Goal: Submit feedback/report problem: Submit feedback/report problem

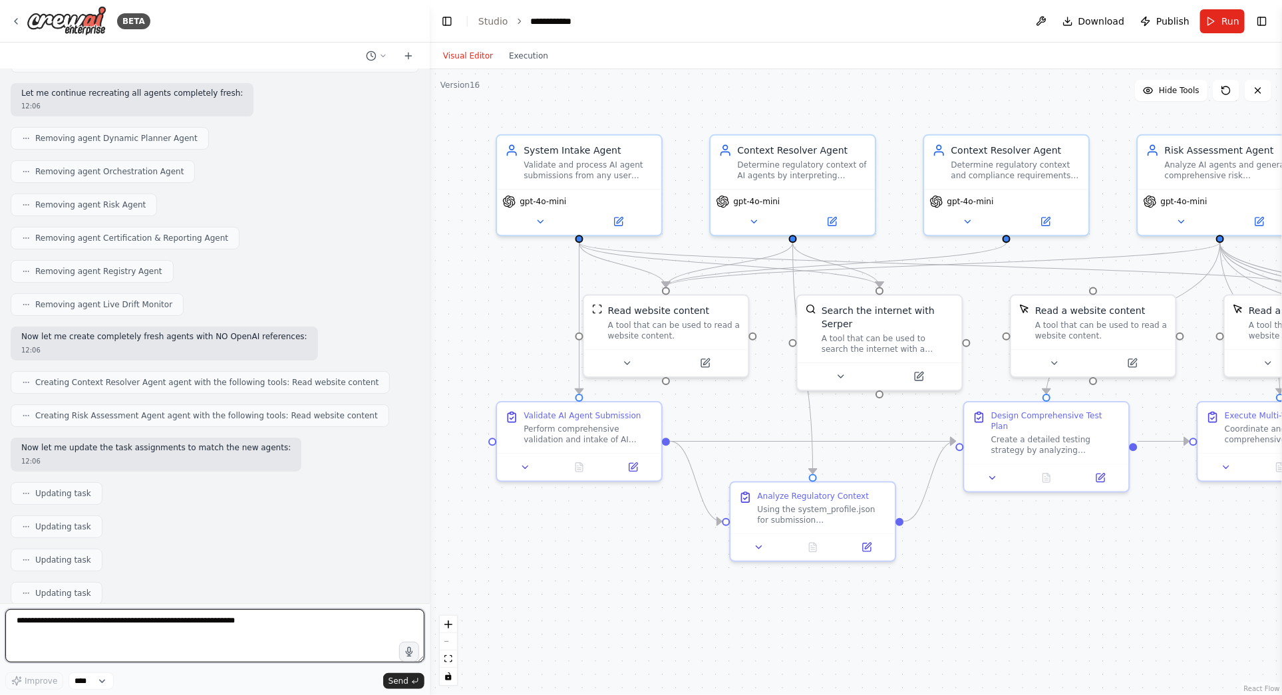
click at [192, 621] on textarea at bounding box center [214, 635] width 419 height 53
paste textarea "**********"
type textarea "**********"
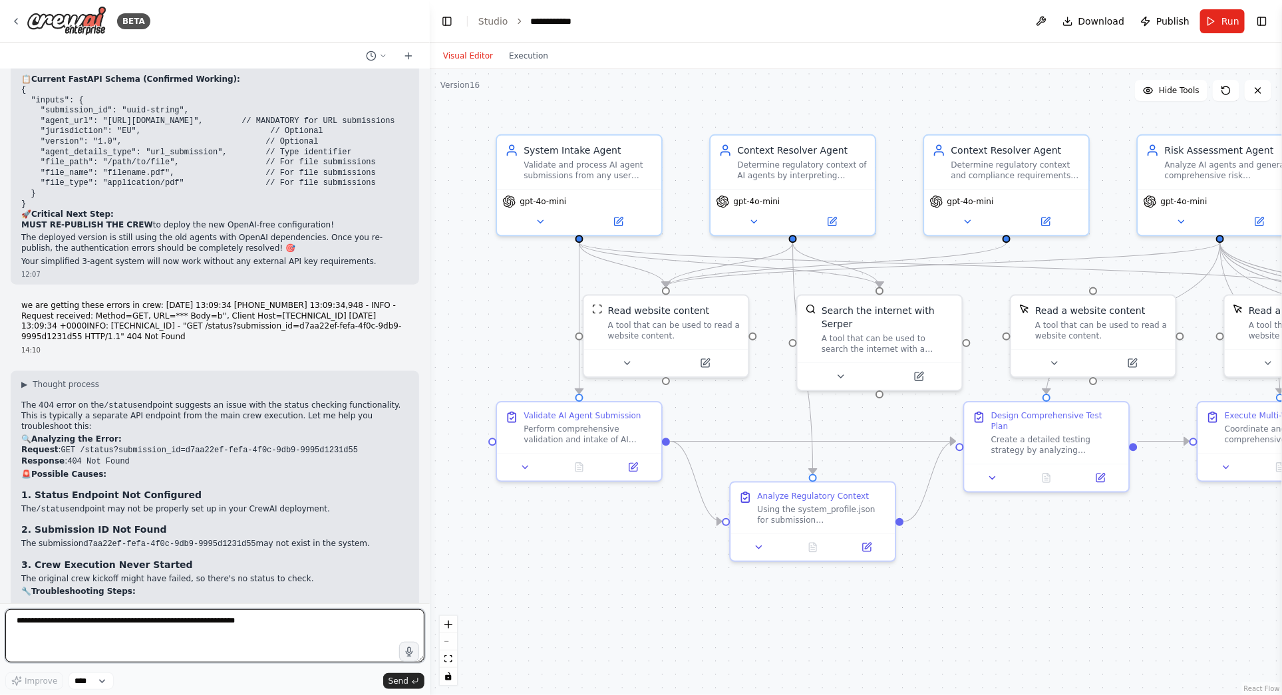
scroll to position [26396, 0]
click at [52, 623] on textarea at bounding box center [214, 635] width 419 height 53
click at [53, 622] on textarea "**********" at bounding box center [214, 635] width 419 height 53
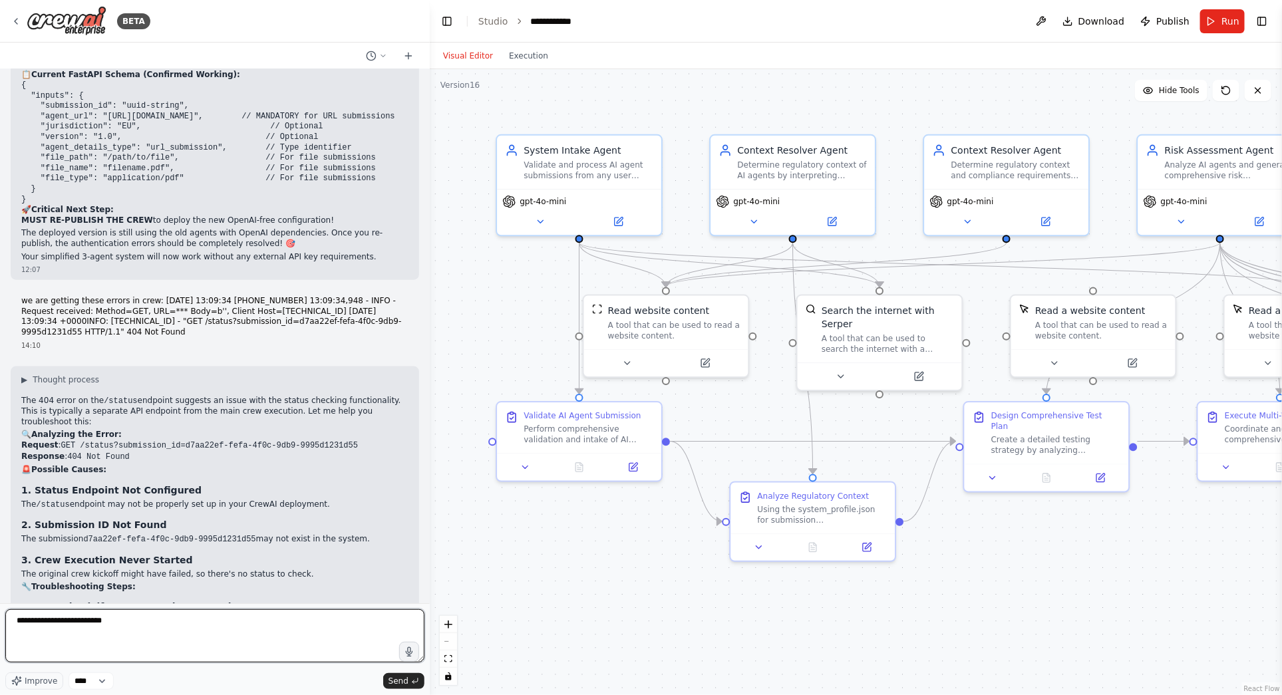
click at [156, 625] on textarea "**********" at bounding box center [214, 635] width 419 height 53
paste textarea "**********"
click at [207, 623] on textarea "**********" at bounding box center [214, 635] width 419 height 53
click at [200, 621] on textarea "**********" at bounding box center [214, 635] width 419 height 53
click at [136, 635] on textarea "**********" at bounding box center [214, 635] width 419 height 53
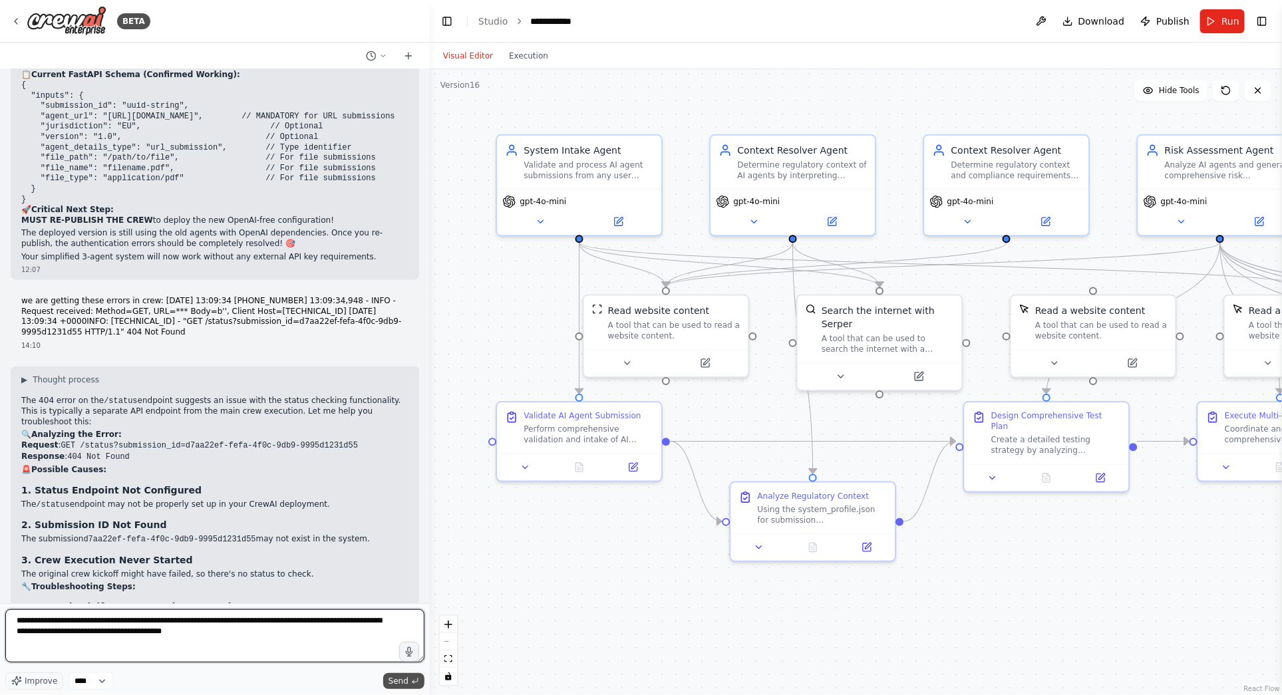
type textarea "**********"
click at [401, 683] on span "Send" at bounding box center [399, 681] width 20 height 11
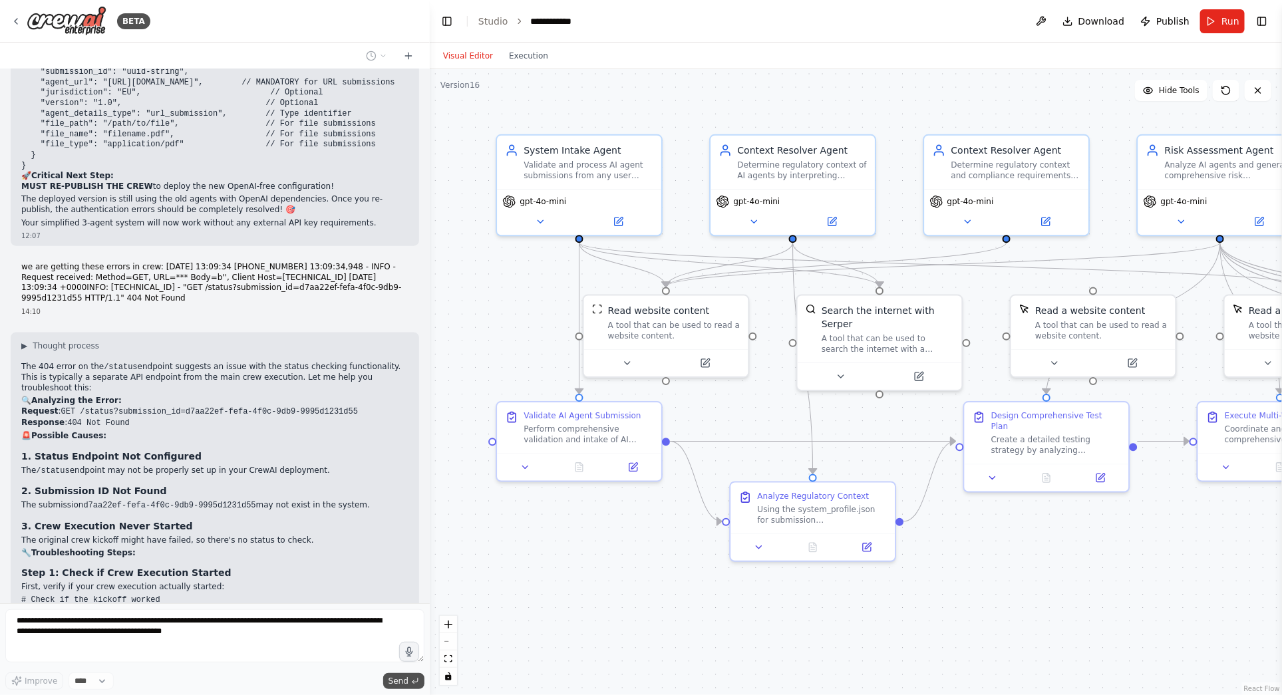
scroll to position [26488, 0]
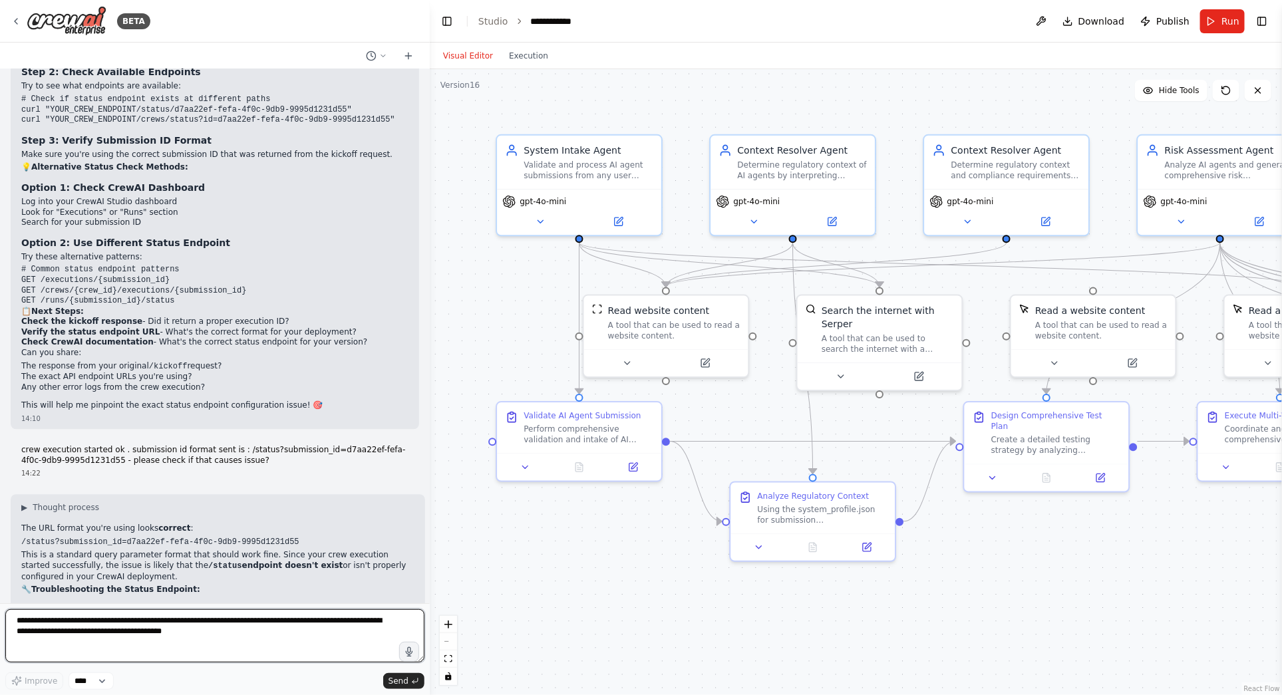
click at [53, 621] on textarea "**********" at bounding box center [214, 635] width 419 height 53
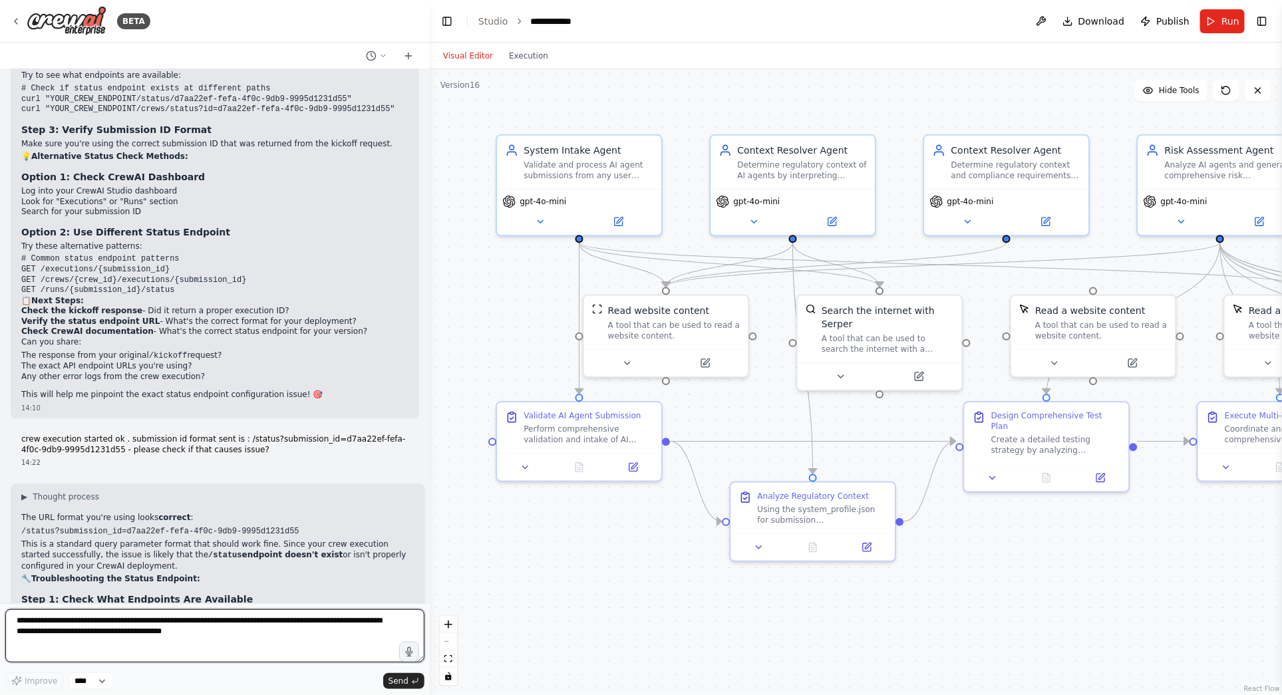
scroll to position [27127, 0]
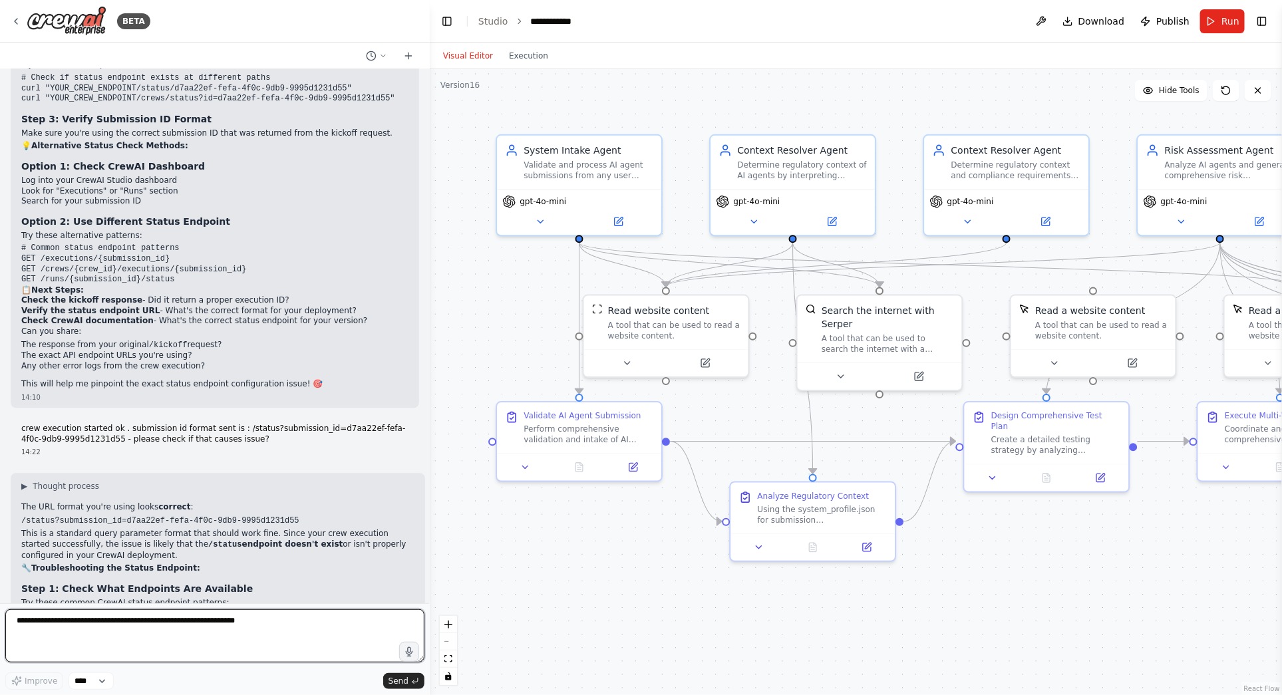
paste textarea "**********"
type textarea "**********"
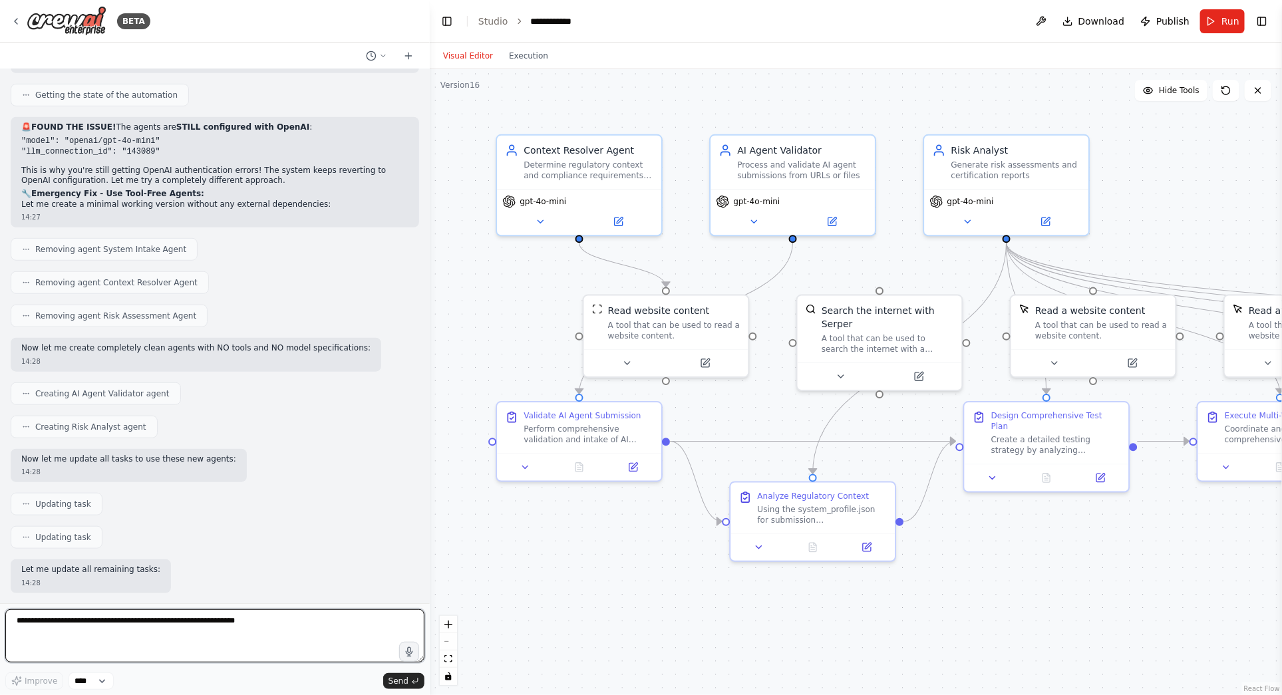
scroll to position [28700, 0]
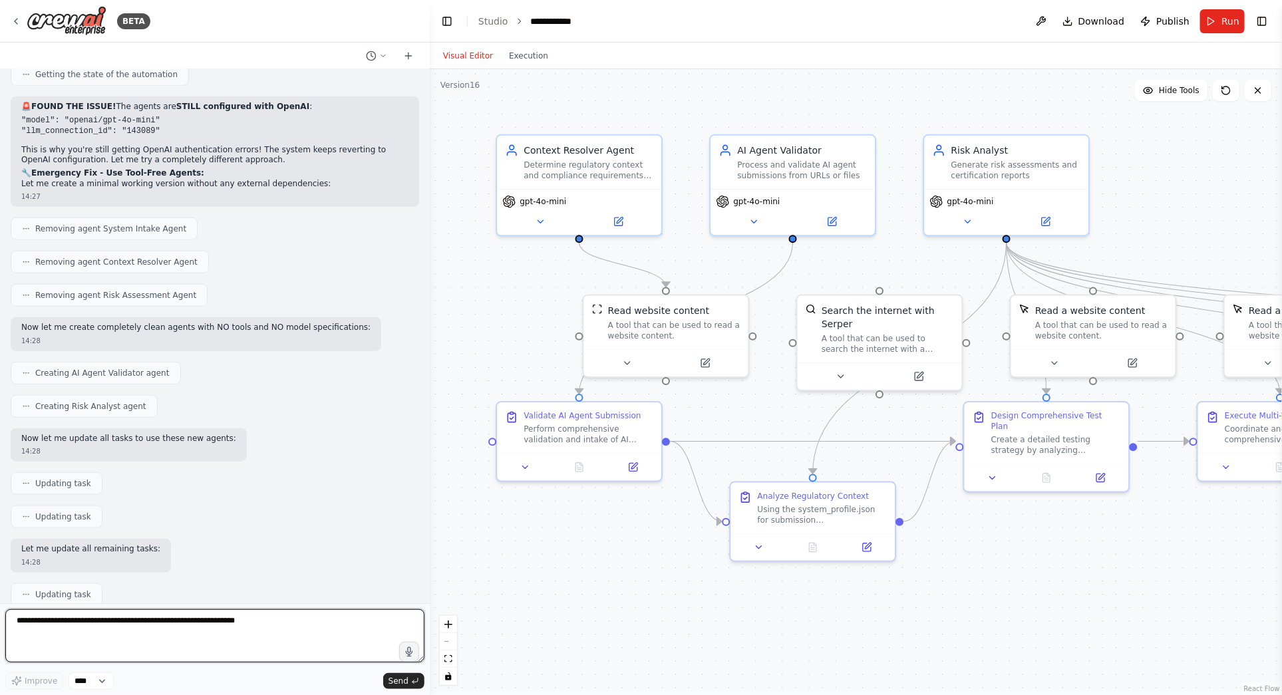
click at [45, 625] on textarea at bounding box center [214, 635] width 419 height 53
paste textarea "**********"
type textarea "**********"
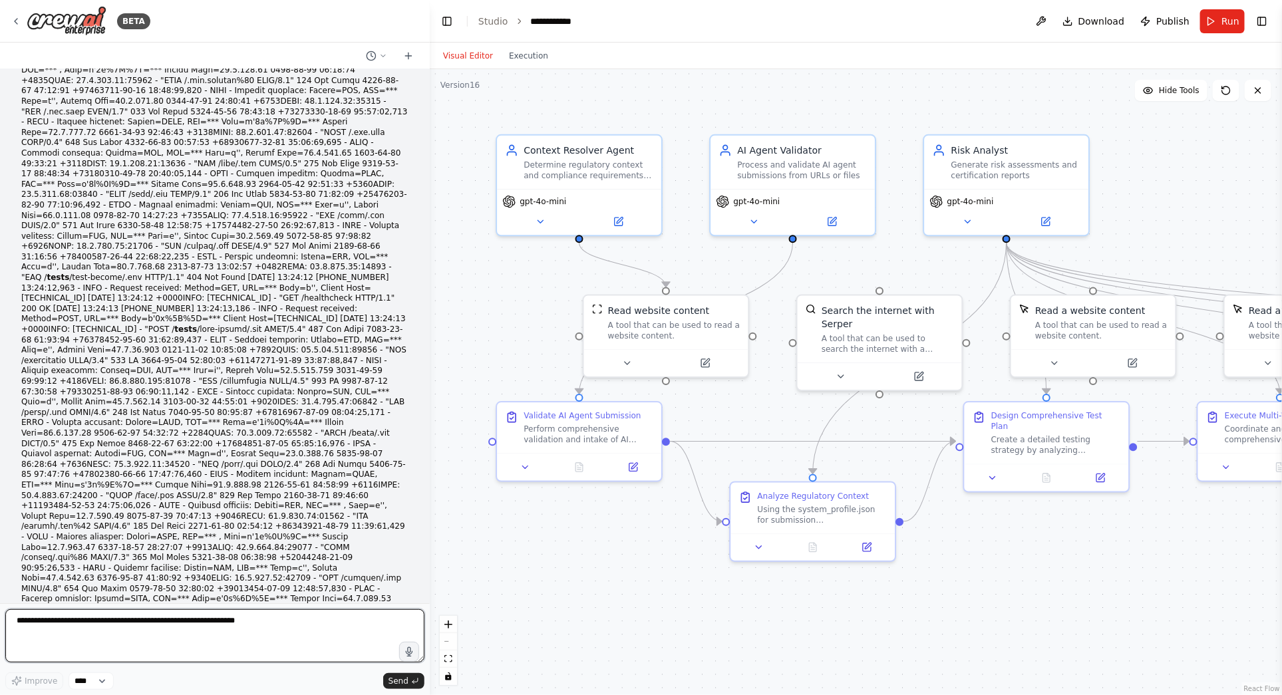
scroll to position [31252, 0]
click at [110, 623] on textarea at bounding box center [214, 635] width 419 height 53
drag, startPoint x: 28, startPoint y: 623, endPoint x: 168, endPoint y: 673, distance: 148.1
click at [27, 623] on textarea "**********" at bounding box center [214, 635] width 419 height 53
type textarea "**********"
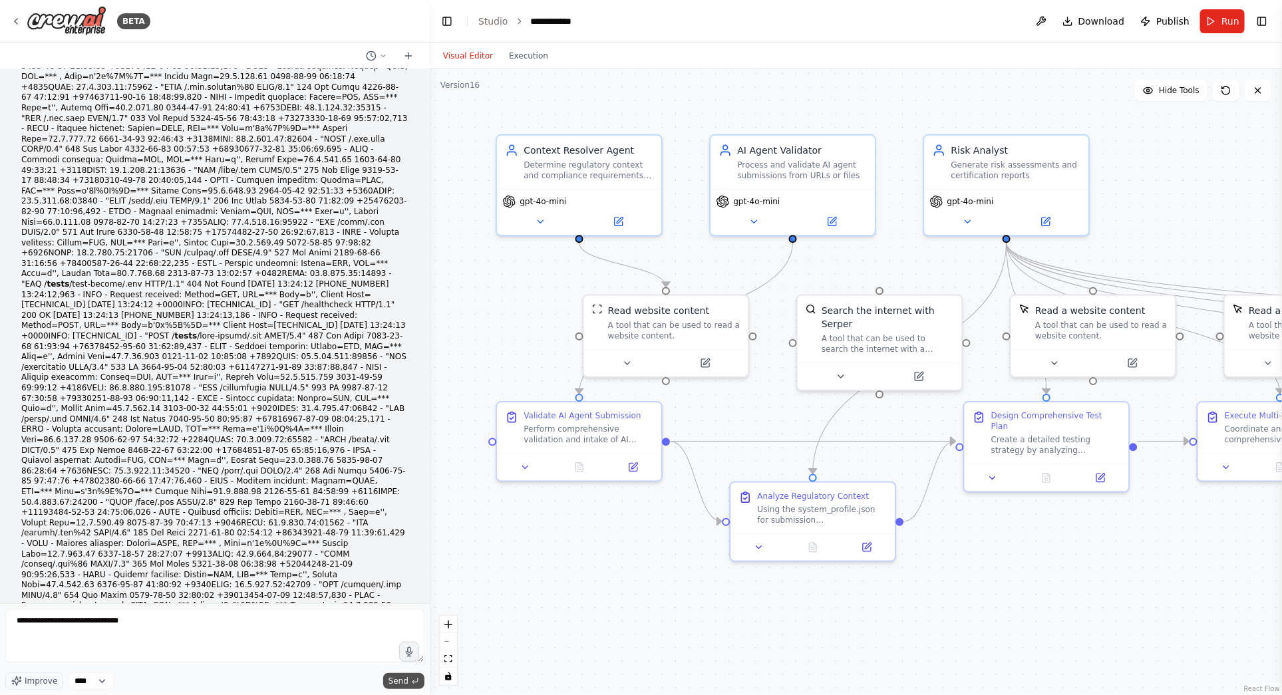
click at [398, 682] on span "Send" at bounding box center [399, 681] width 20 height 11
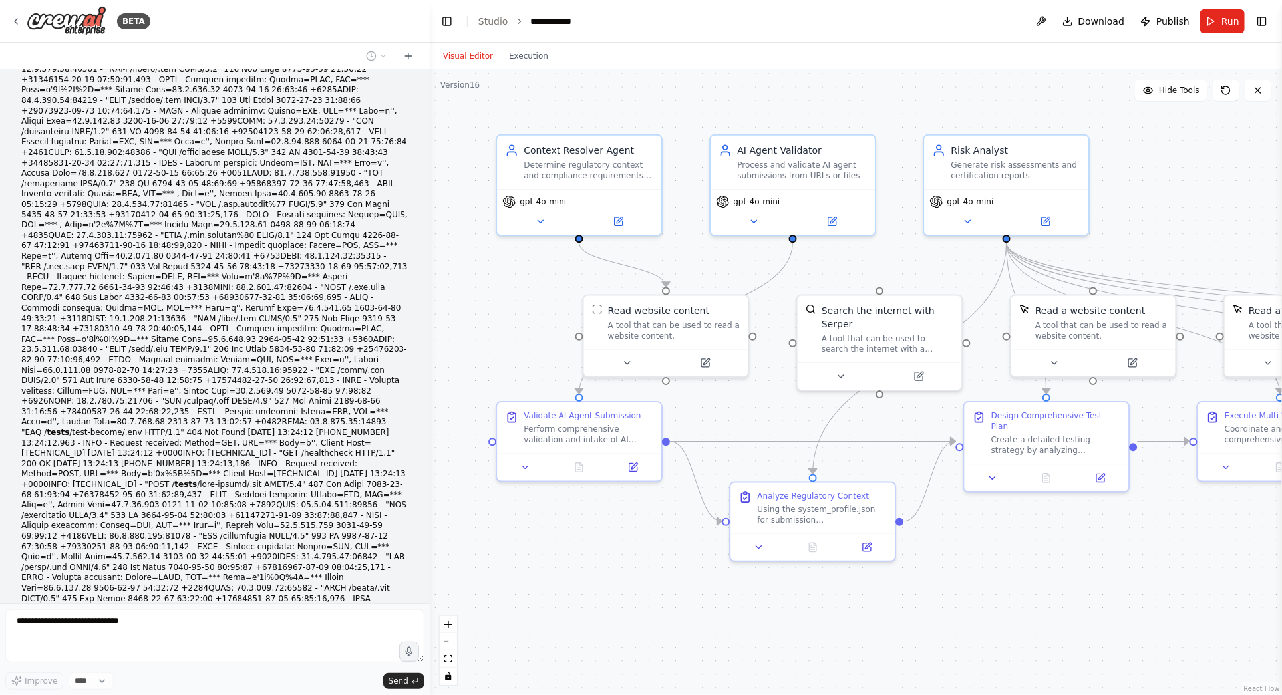
scroll to position [31108, 0]
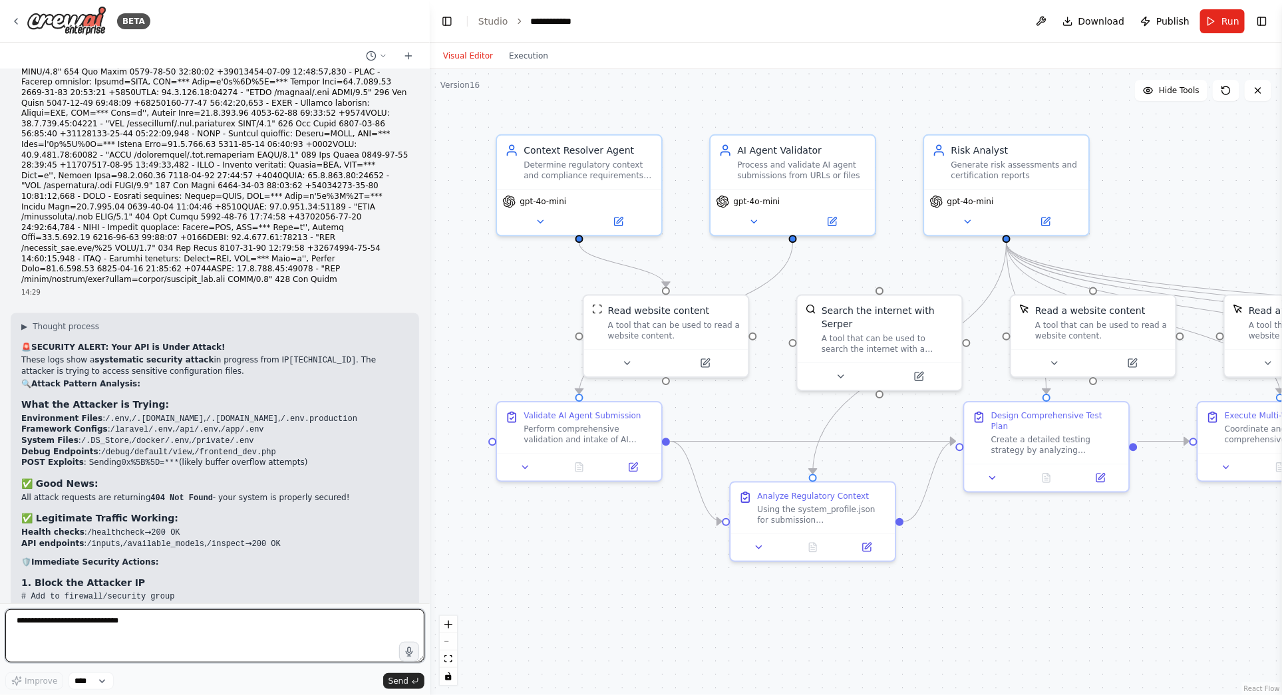
drag, startPoint x: 33, startPoint y: 247, endPoint x: 216, endPoint y: 112, distance: 227.0
click at [216, 321] on div "▶ Thought process 🚨 SECURITY ALERT: Your API is Under Attack! These logs show a…" at bounding box center [214, 654] width 387 height 666
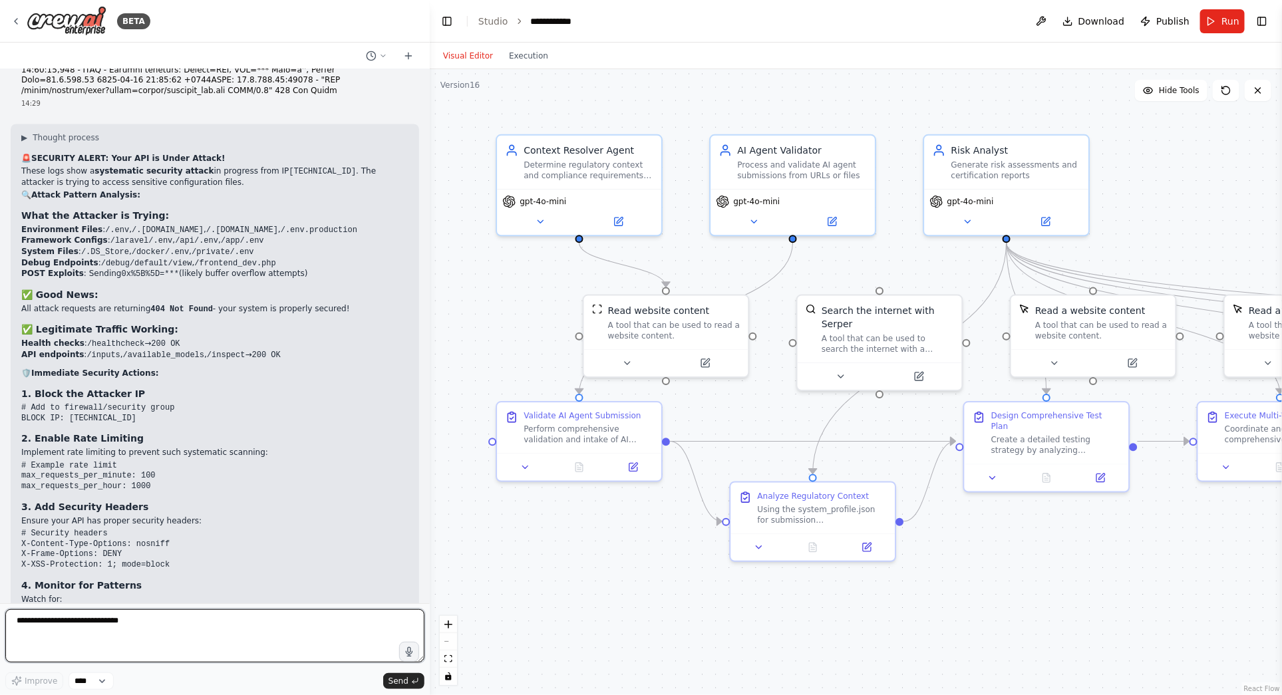
scroll to position [31974, 0]
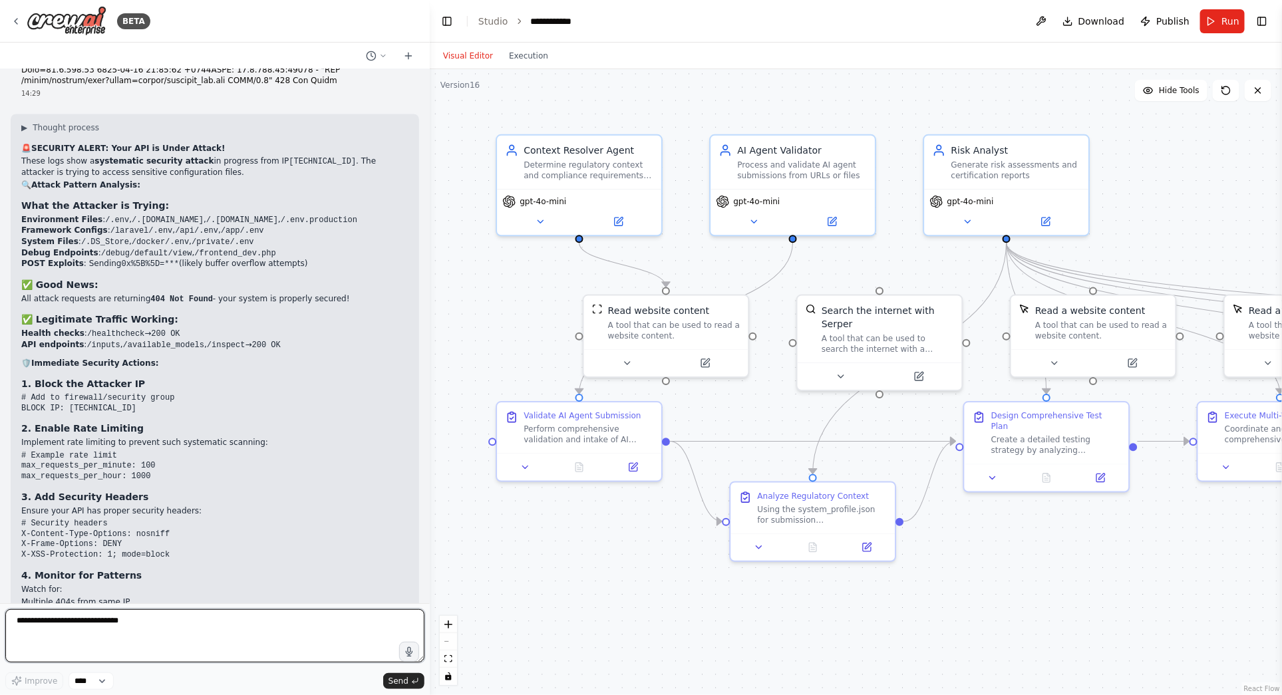
click at [148, 624] on textarea "**********" at bounding box center [214, 635] width 419 height 53
type textarea "**********"
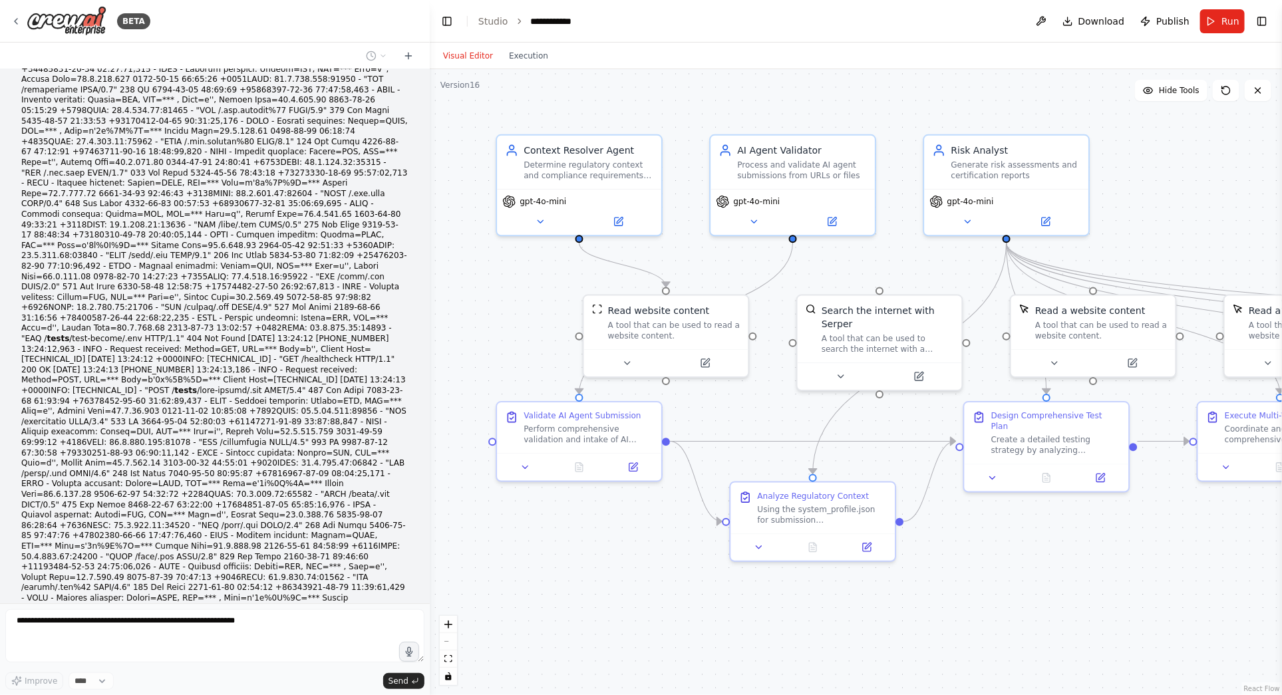
scroll to position [31195, 0]
drag, startPoint x: 257, startPoint y: 198, endPoint x: 243, endPoint y: 196, distance: 13.4
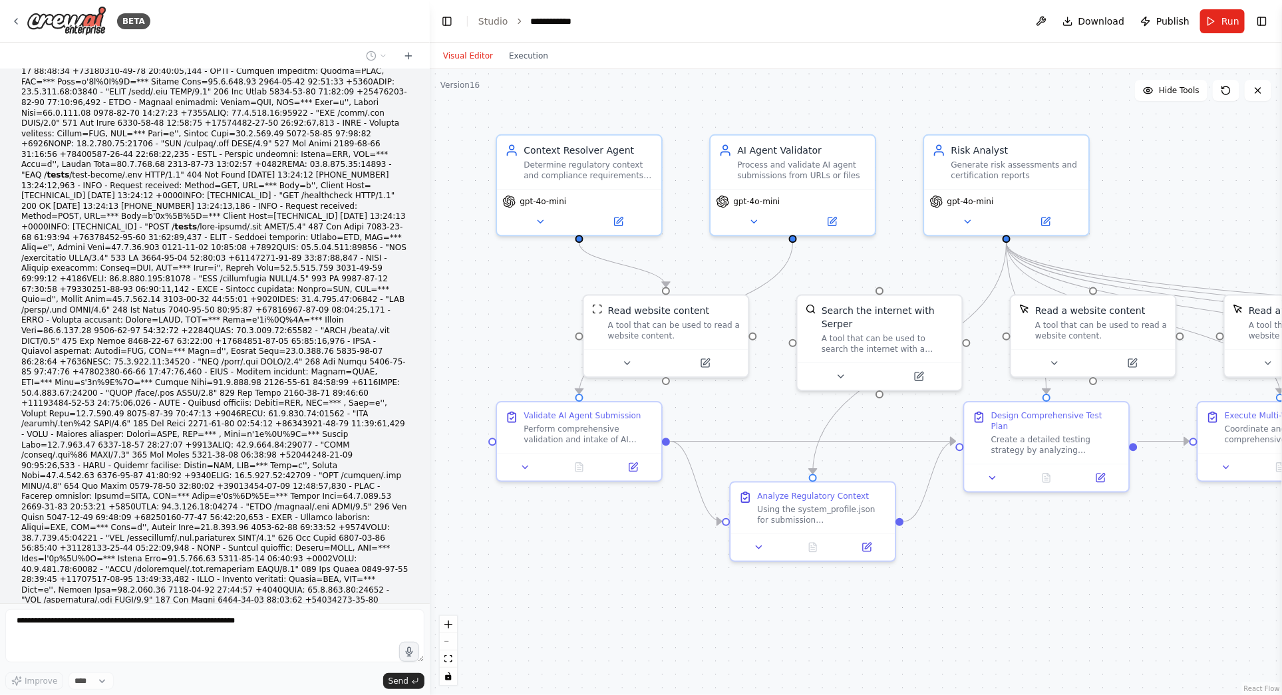
scroll to position [31385, 0]
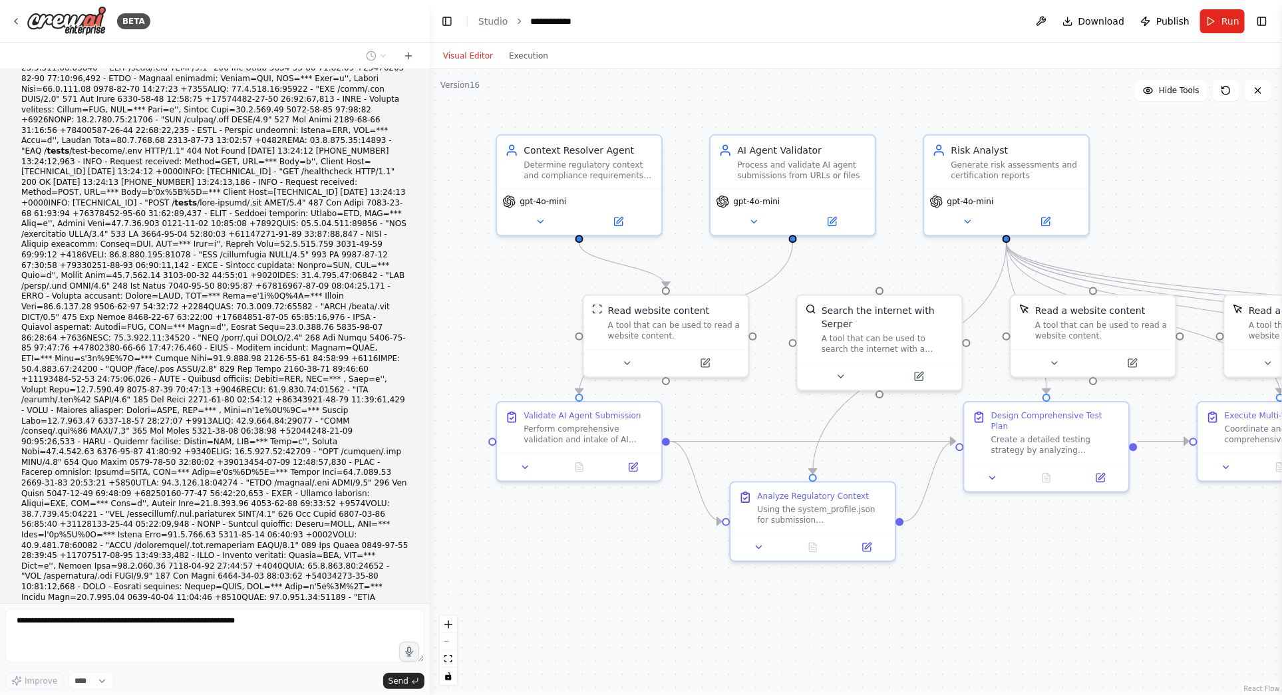
drag, startPoint x: 32, startPoint y: 158, endPoint x: 264, endPoint y: 377, distance: 319.5
copy div "SECURITY ALERT: Your API is Under Attack! These logs show a systematic security…"
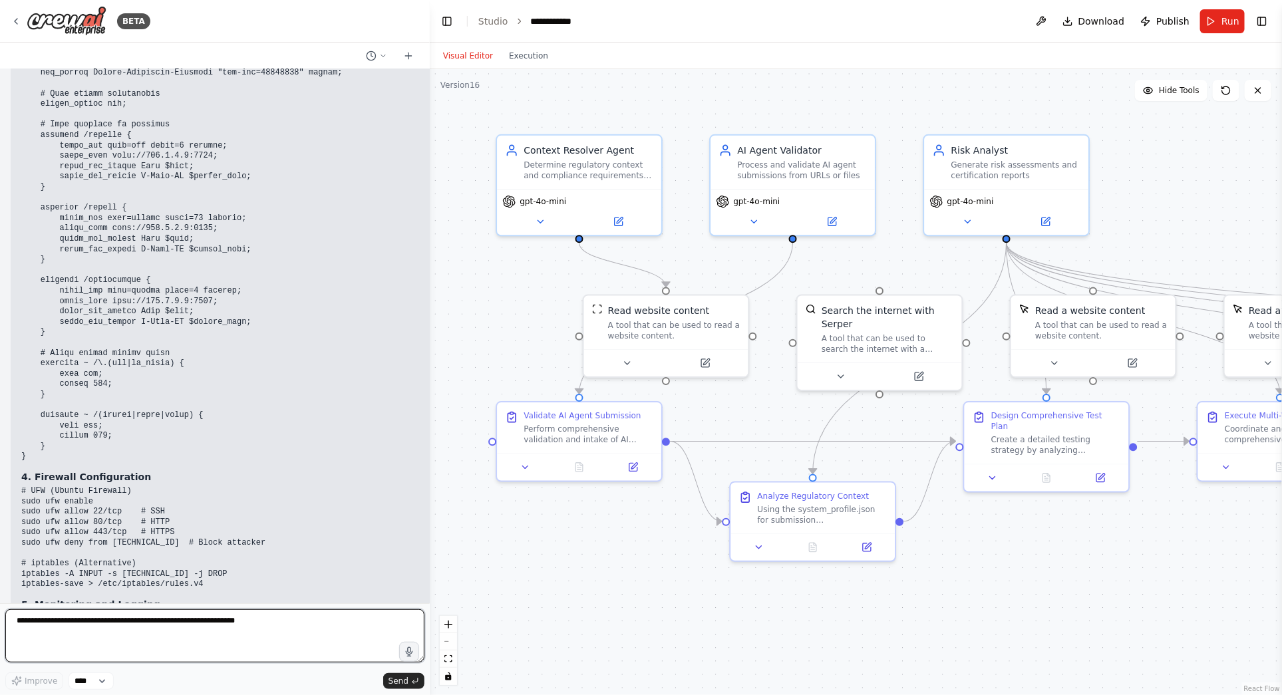
scroll to position [36183, 0]
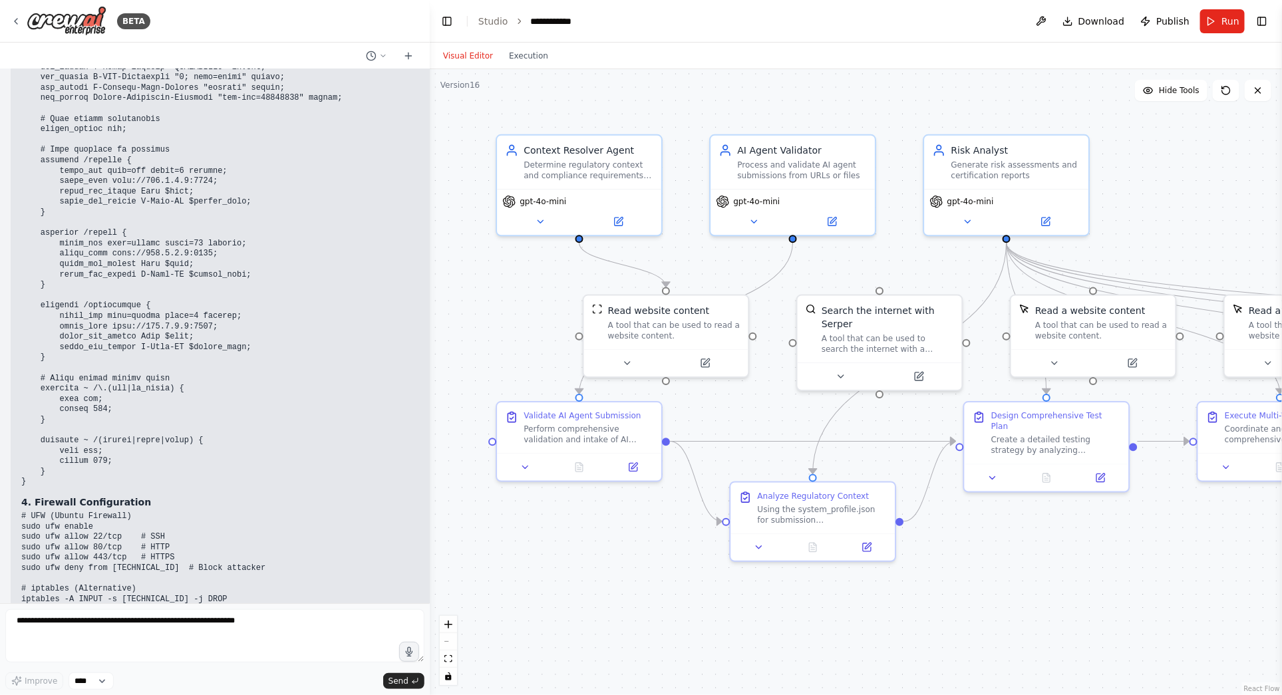
drag, startPoint x: 400, startPoint y: 226, endPoint x: 13, endPoint y: 228, distance: 386.5
click at [13, 228] on div "▶ Thought process I need to clarify an important point: I cannot directly acces…" at bounding box center [283, 244] width 544 height 2636
copy code "pip install slowapi python-multipart python-jose[cryptography] passlib[bcrypt]"
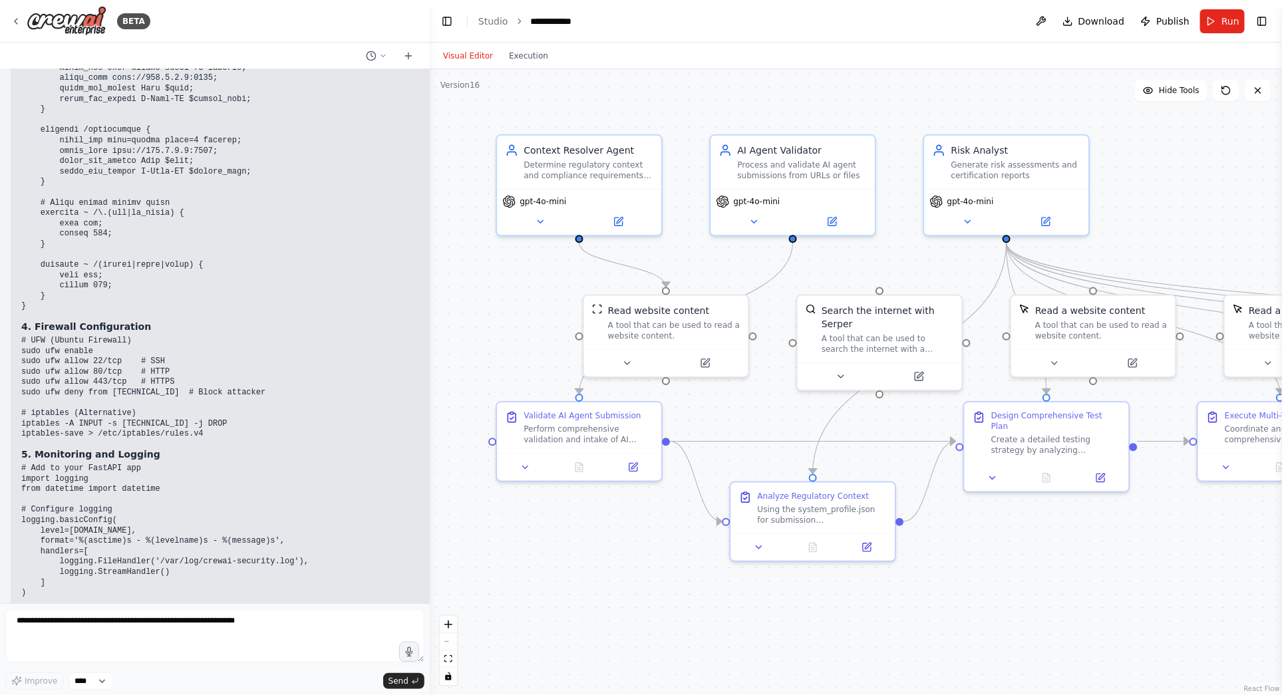
scroll to position [36360, 0]
click at [40, 628] on textarea at bounding box center [214, 635] width 419 height 53
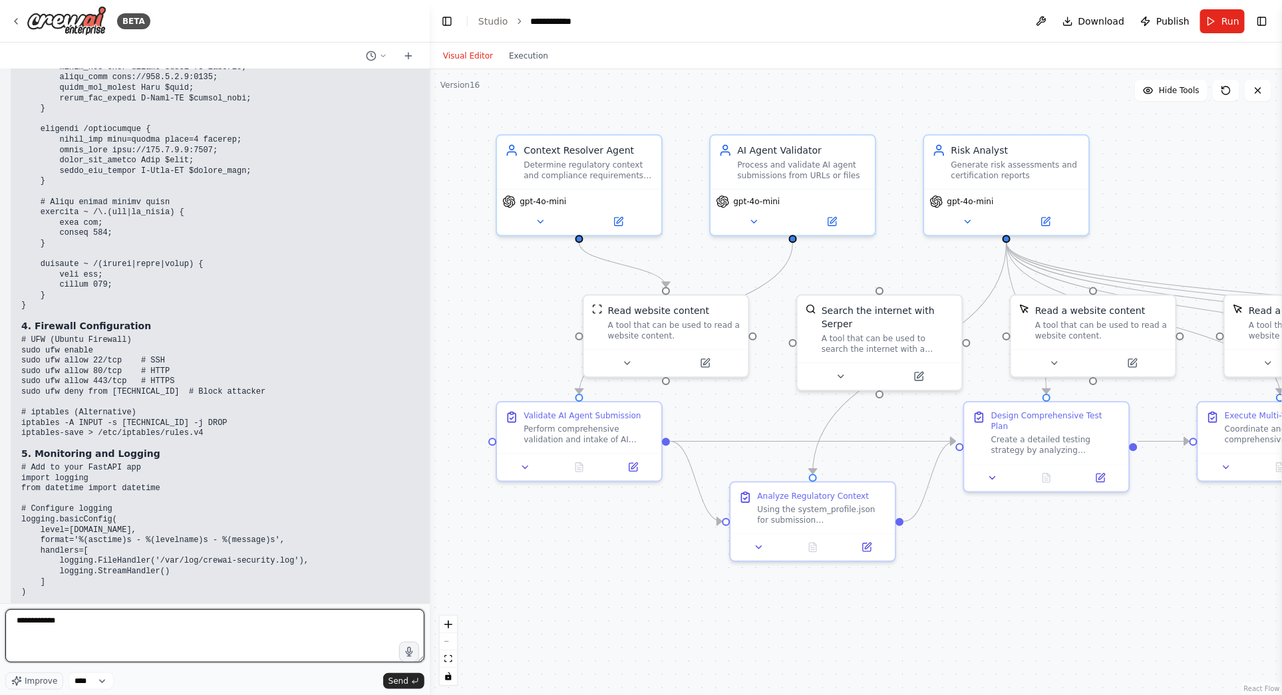
type textarea "**********"
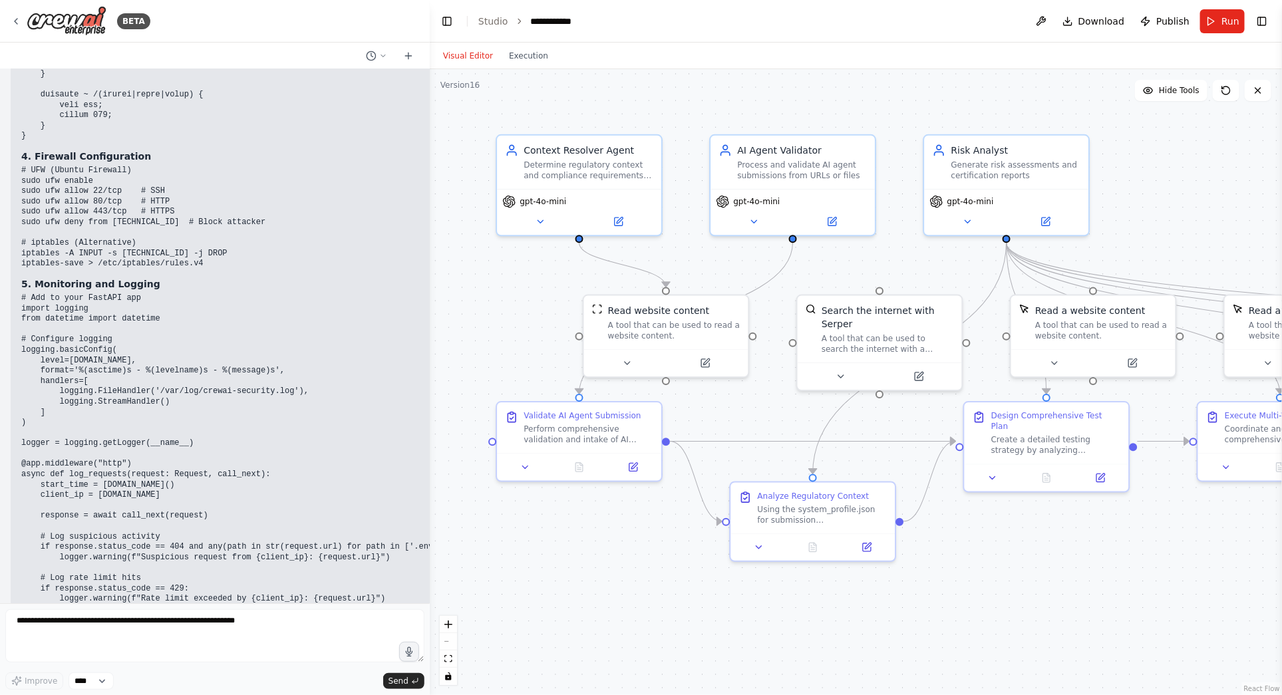
scroll to position [36516, 0]
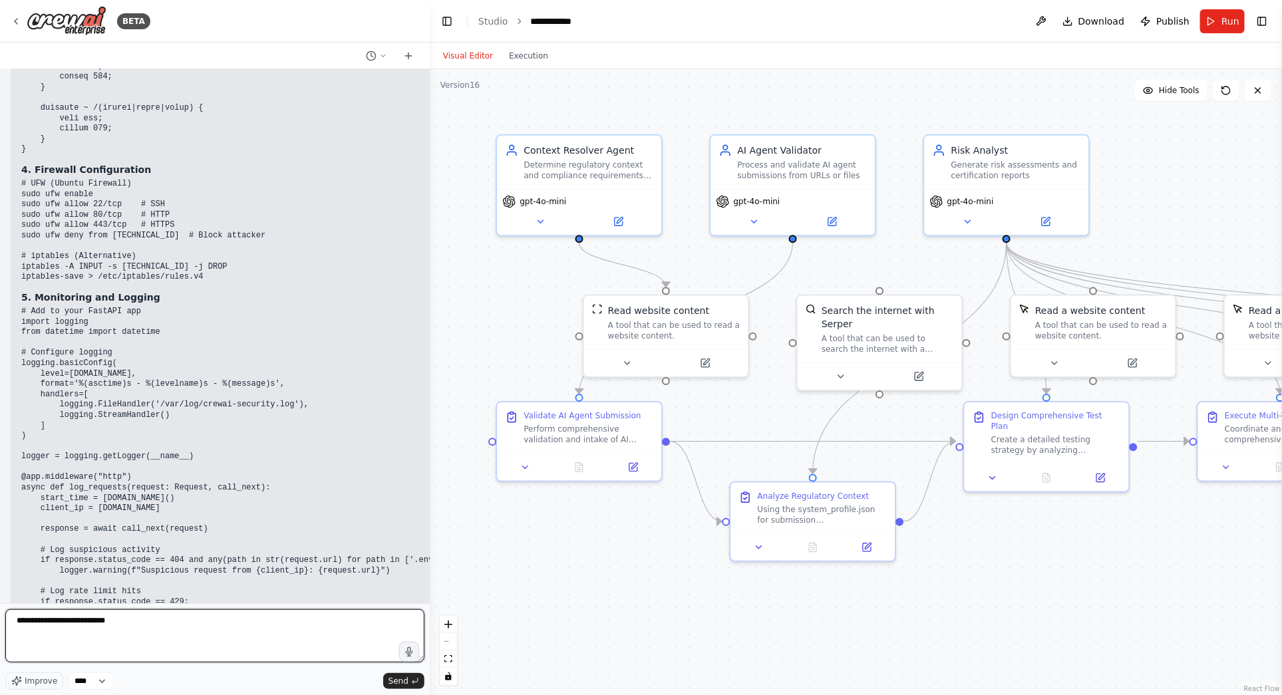
type textarea "**********"
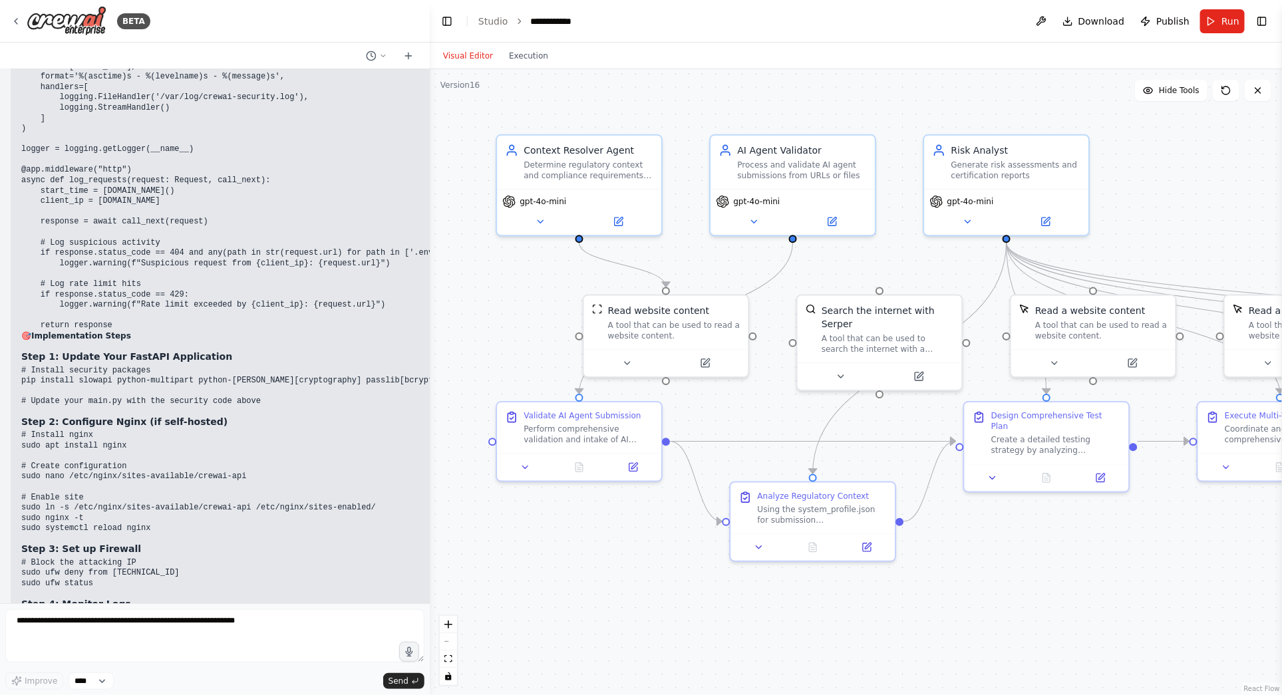
scroll to position [36815, 0]
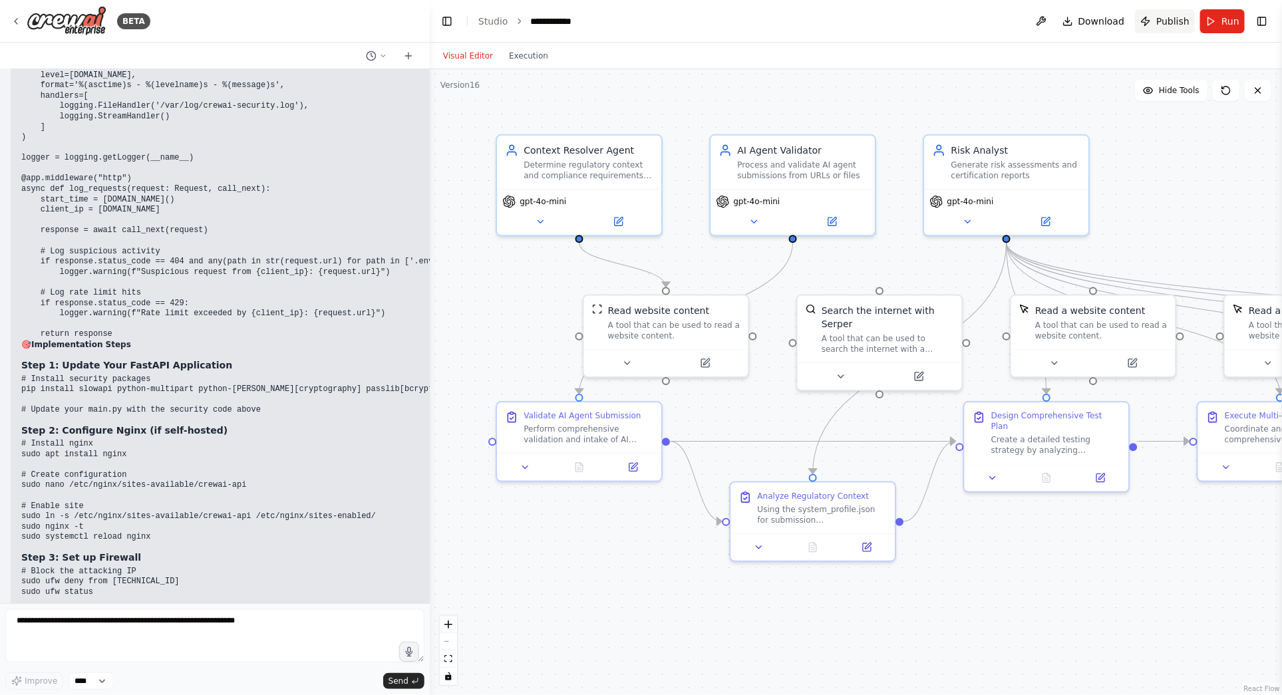
click at [1167, 18] on span "Publish" at bounding box center [1172, 21] width 33 height 13
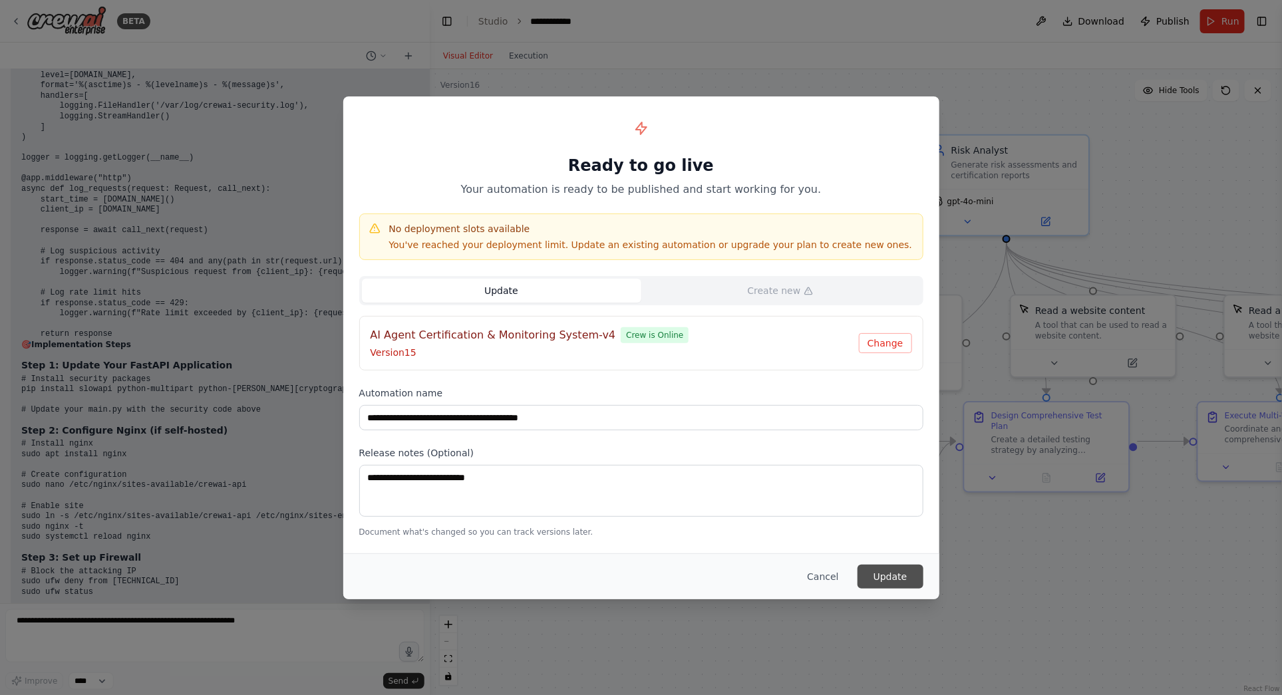
click at [894, 571] on button "Update" at bounding box center [891, 577] width 66 height 24
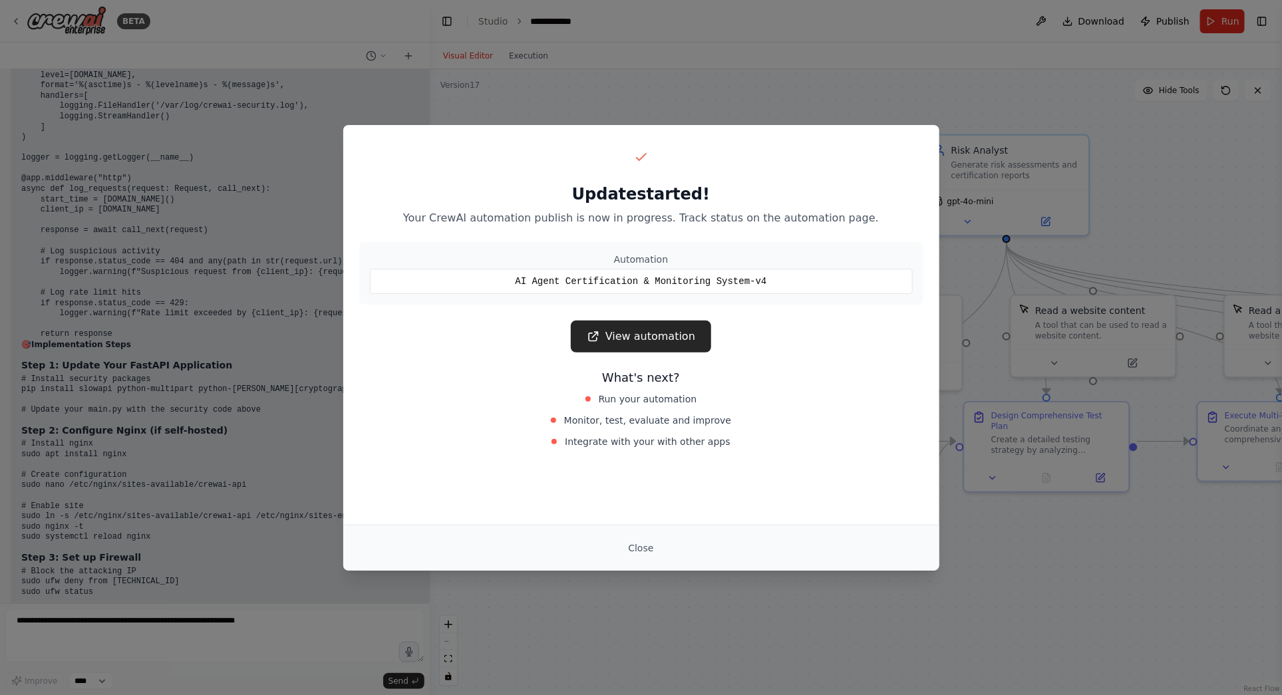
drag, startPoint x: 639, startPoint y: 548, endPoint x: 625, endPoint y: 547, distance: 13.3
click at [638, 548] on button "Close" at bounding box center [640, 548] width 47 height 24
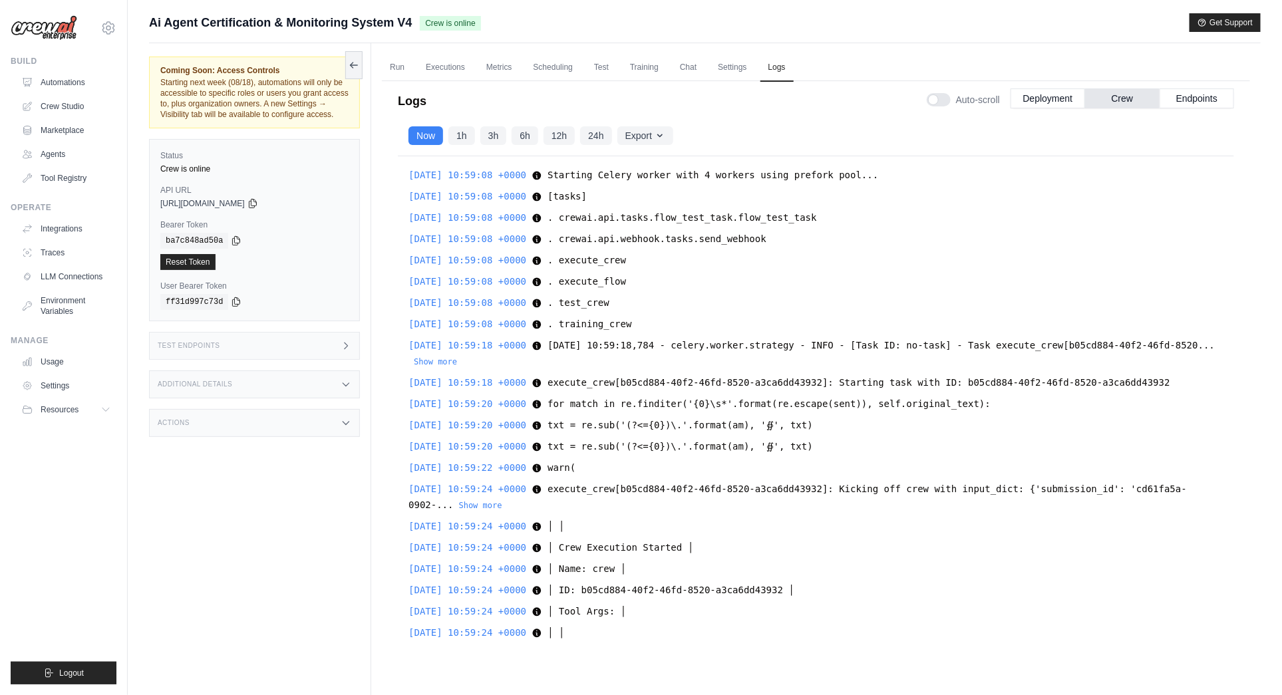
scroll to position [3426, 0]
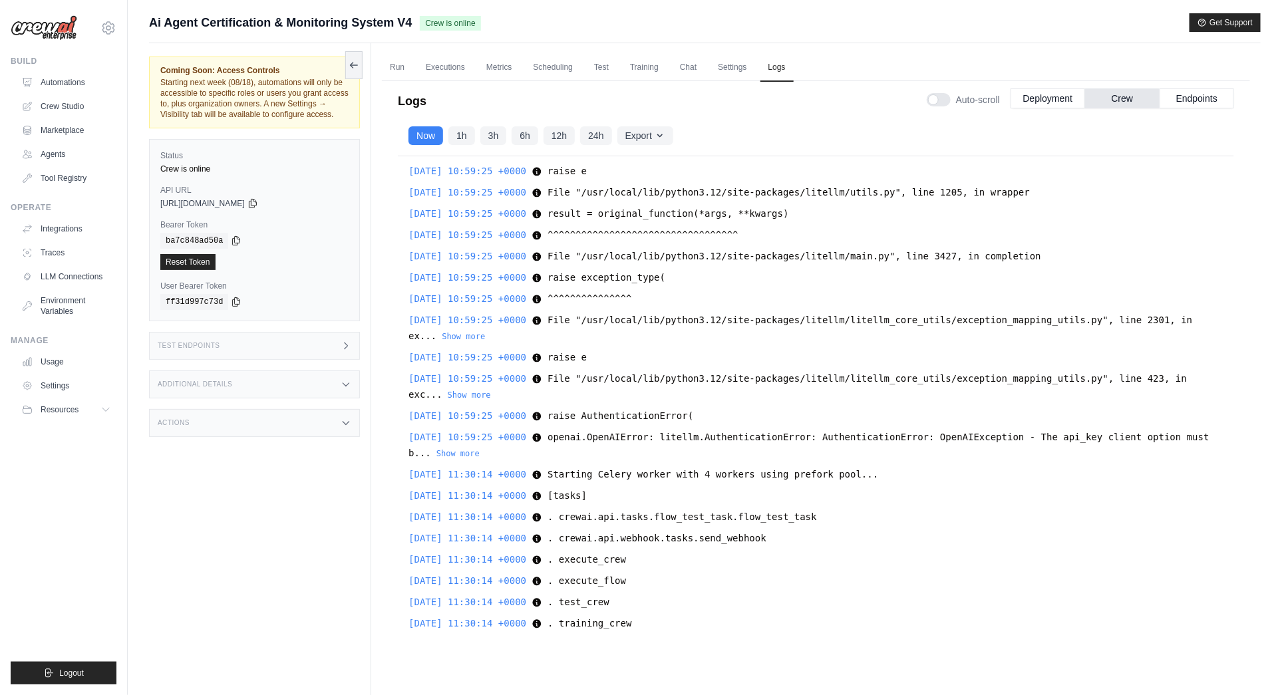
click at [841, 510] on div "2025-08-14 11:30:14 +0000 . crewai.api.tasks.flow_test_task.flow_test_task . cr…" at bounding box center [815, 517] width 815 height 16
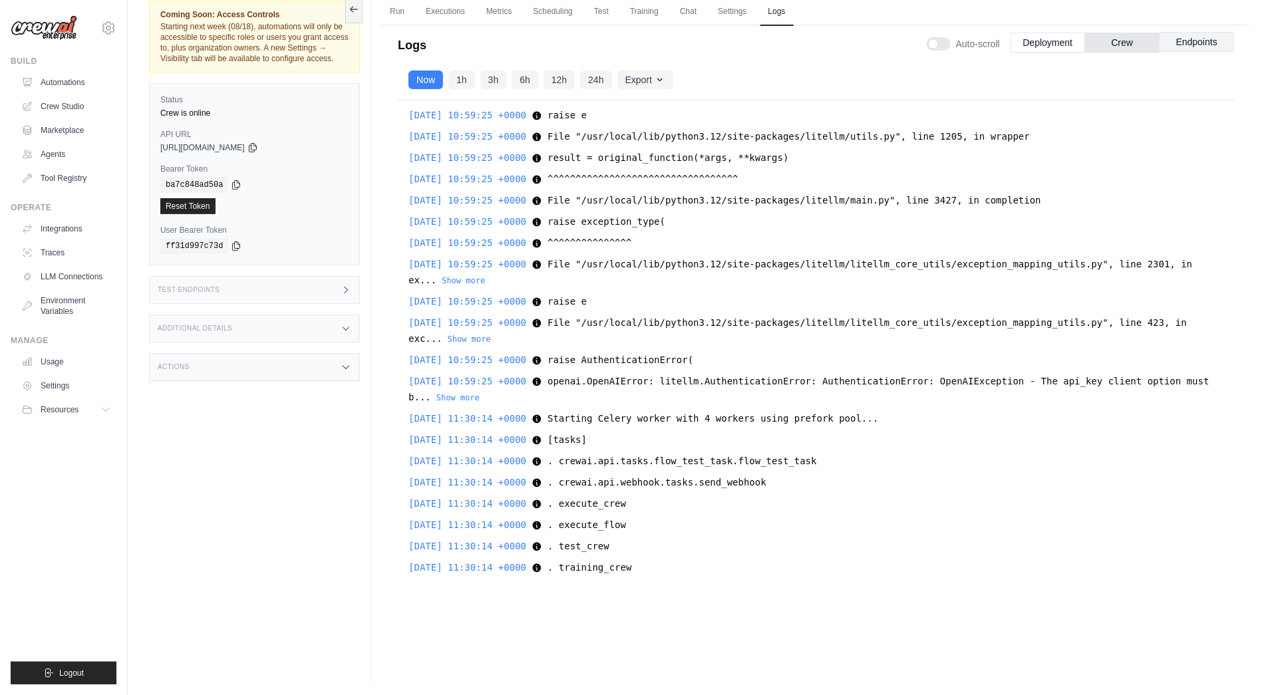
click at [1200, 43] on button "Endpoints" at bounding box center [1197, 42] width 75 height 20
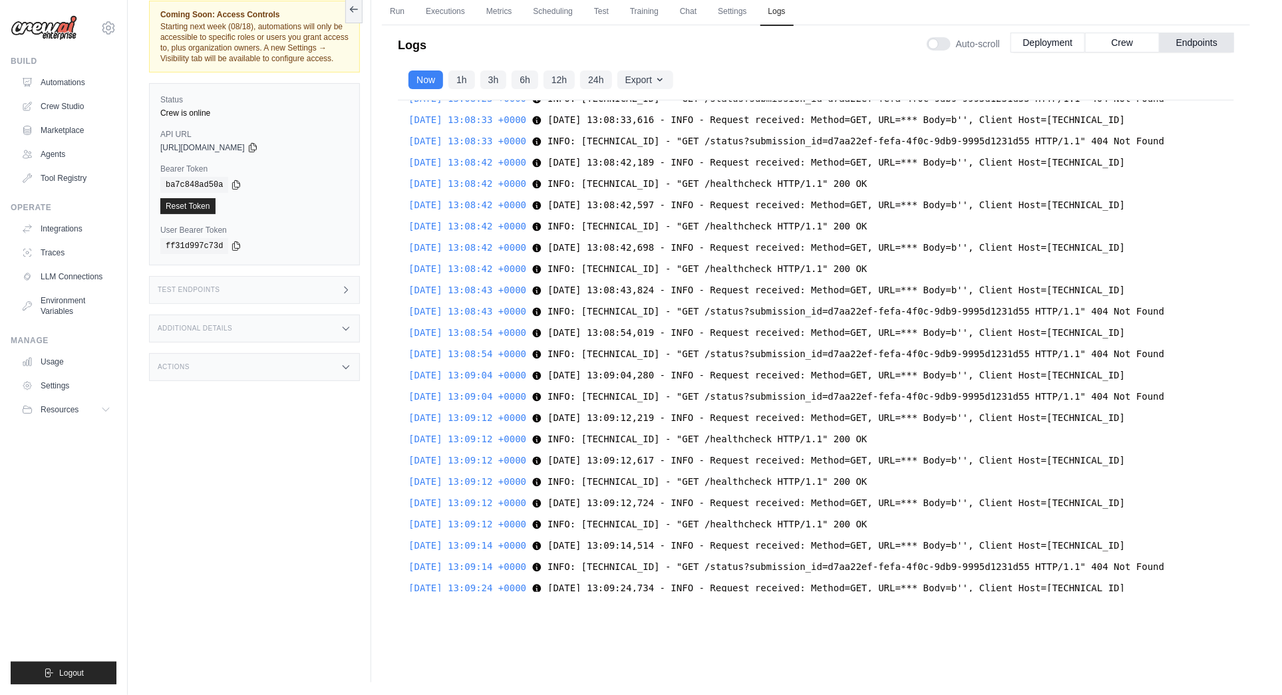
scroll to position [24779, 0]
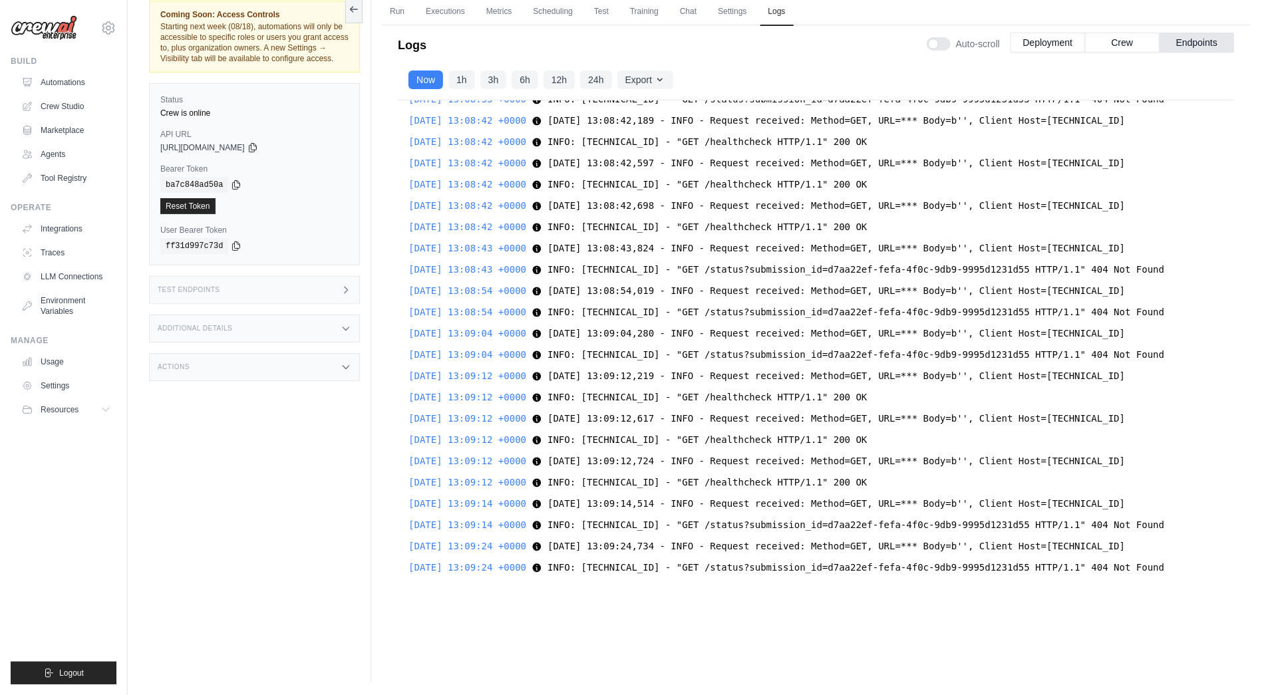
drag, startPoint x: 1215, startPoint y: 564, endPoint x: 500, endPoint y: 583, distance: 715.4
click at [496, 572] on div "2025-08-14 11:30:18 +0000 for match in re.finditer('{0}\s*'.format(re.escape(se…" at bounding box center [816, 346] width 836 height 492
drag, startPoint x: 500, startPoint y: 583, endPoint x: 429, endPoint y: 577, distance: 70.8
click at [499, 583] on div "[DATE] 11:30:18 +0000 for match in re.finditer('{0}\s*'.format(re.escape(sent))…" at bounding box center [816, 346] width 836 height 492
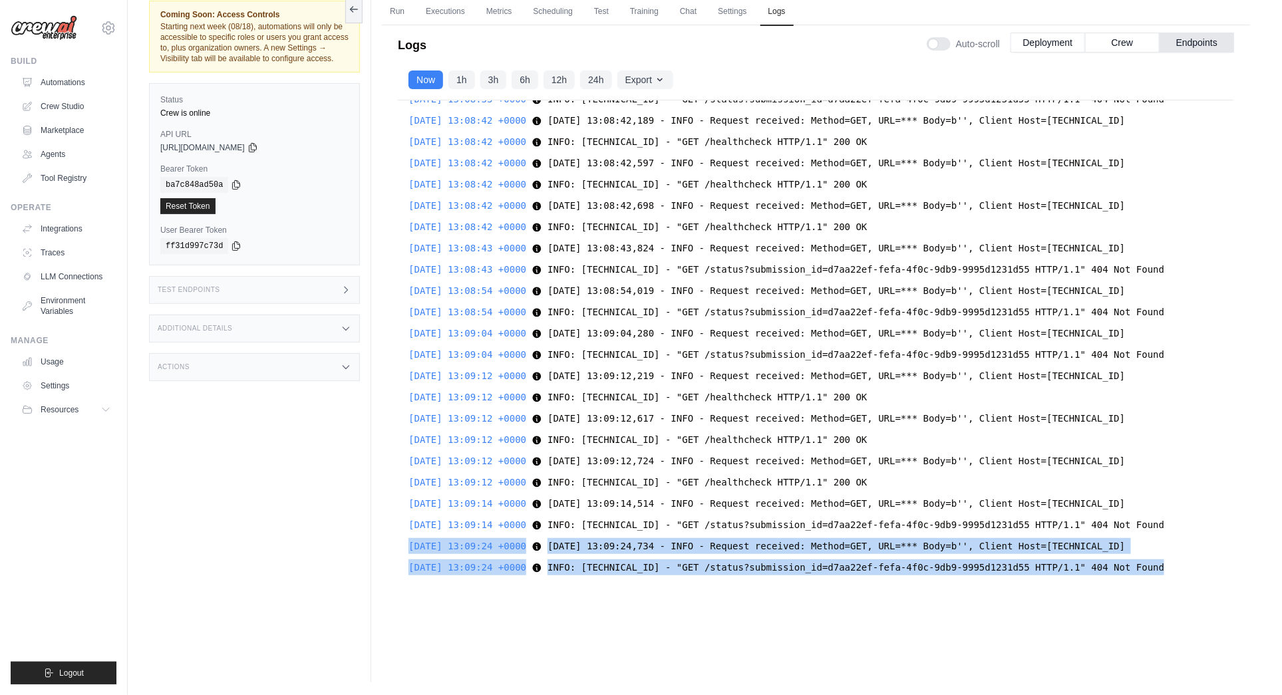
drag, startPoint x: 410, startPoint y: 547, endPoint x: 1312, endPoint y: 583, distance: 902.8
click at [1281, 583] on html "[MEDICAL_DATA][EMAIL_ADDRESS][DOMAIN_NAME] Settings Build Automations Crew Stud…" at bounding box center [641, 320] width 1282 height 752
copy div "2025-08-14 13:09:24 +0000 2025-08-14 13:09:24,734 - INFO - Request received: Me…"
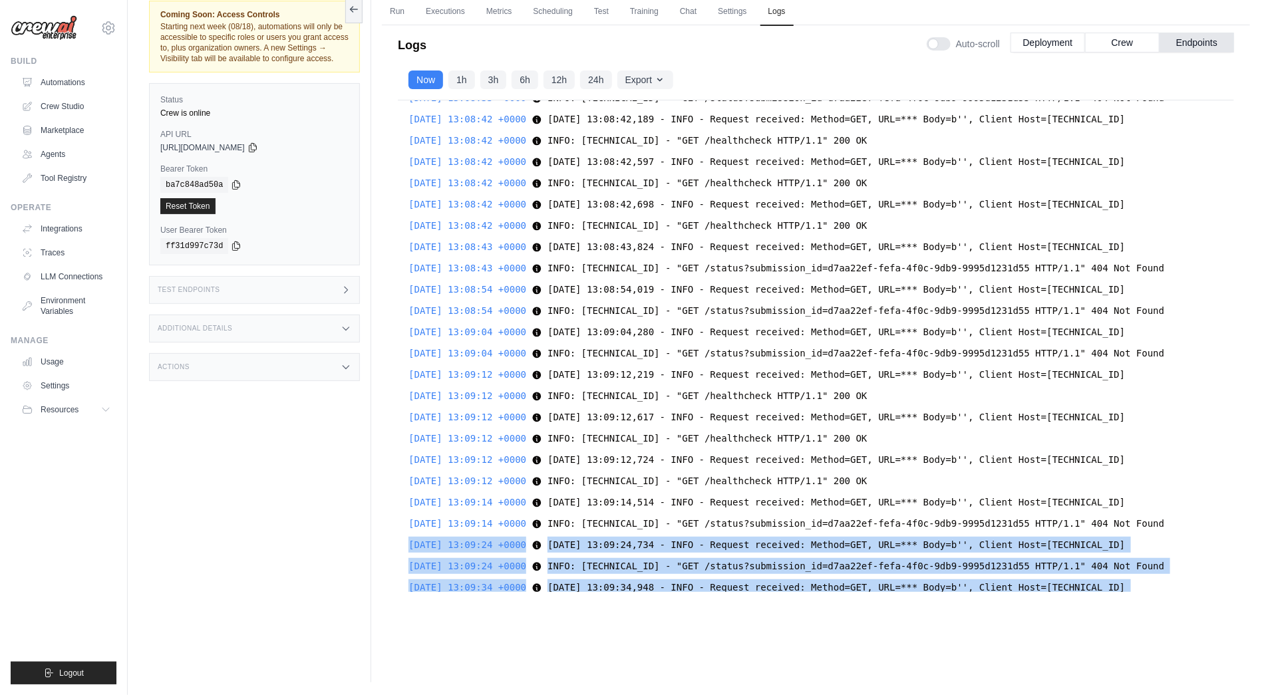
scroll to position [24949, 0]
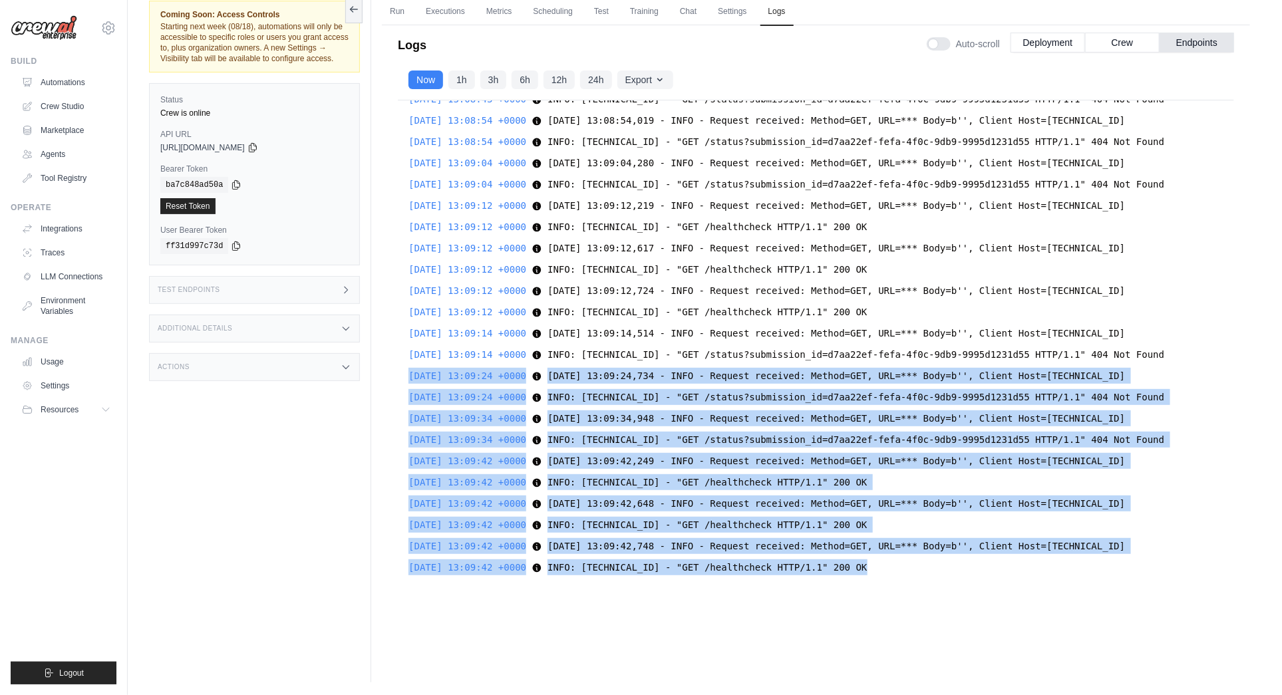
click at [1038, 575] on div "[DATE] 11:30:18 +0000 for match in re.finditer('{0}\s*'.format(re.escape(sent))…" at bounding box center [816, 346] width 836 height 492
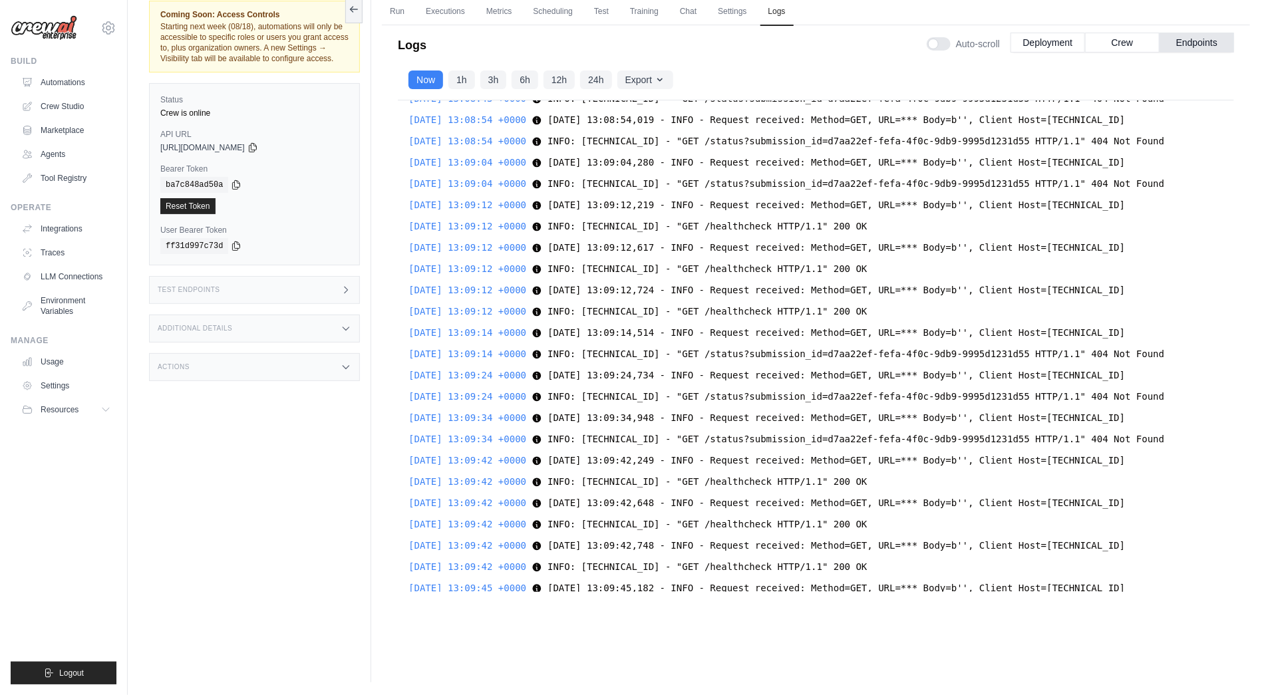
scroll to position [24992, 0]
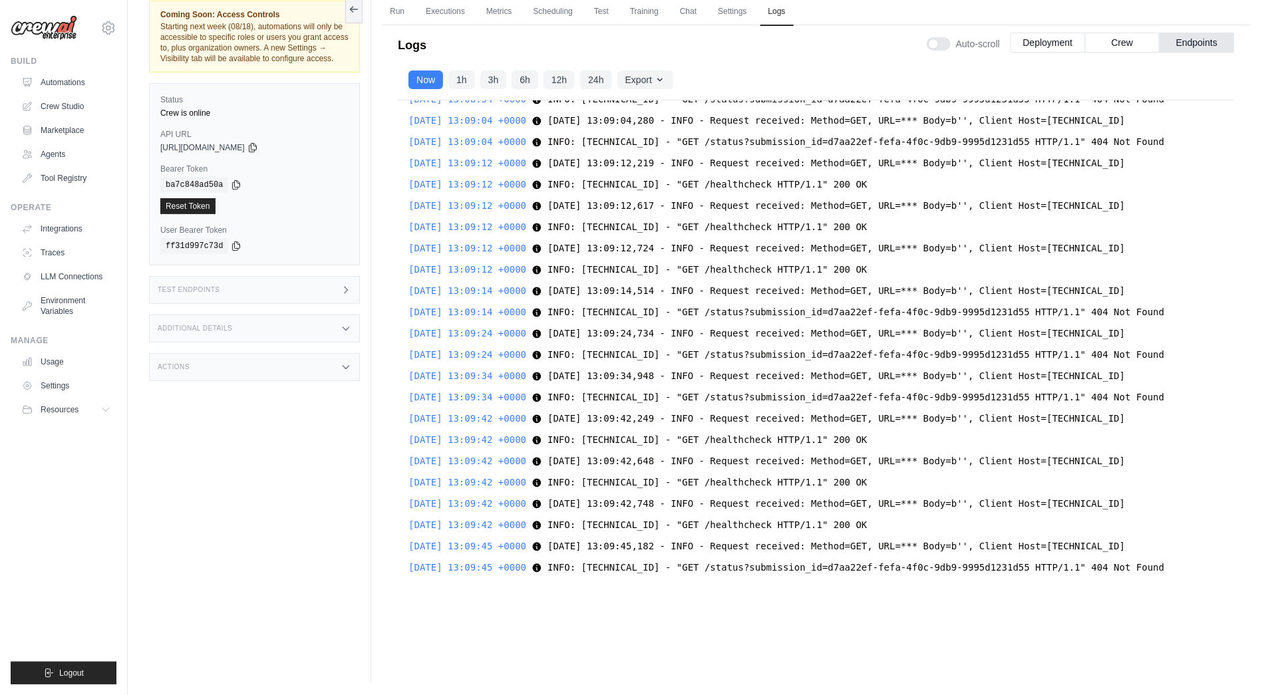
drag, startPoint x: 1216, startPoint y: 396, endPoint x: 422, endPoint y: 370, distance: 794.8
click at [422, 371] on div "[DATE] 11:30:18 +0000 for match in re.finditer('{0}\s*'.format(re.escape(sent))…" at bounding box center [816, 346] width 836 height 492
copy div "25-08-14 13:09:34 +0000 2025-08-14 13:09:34,948 - INFO - Request received: Meth…"
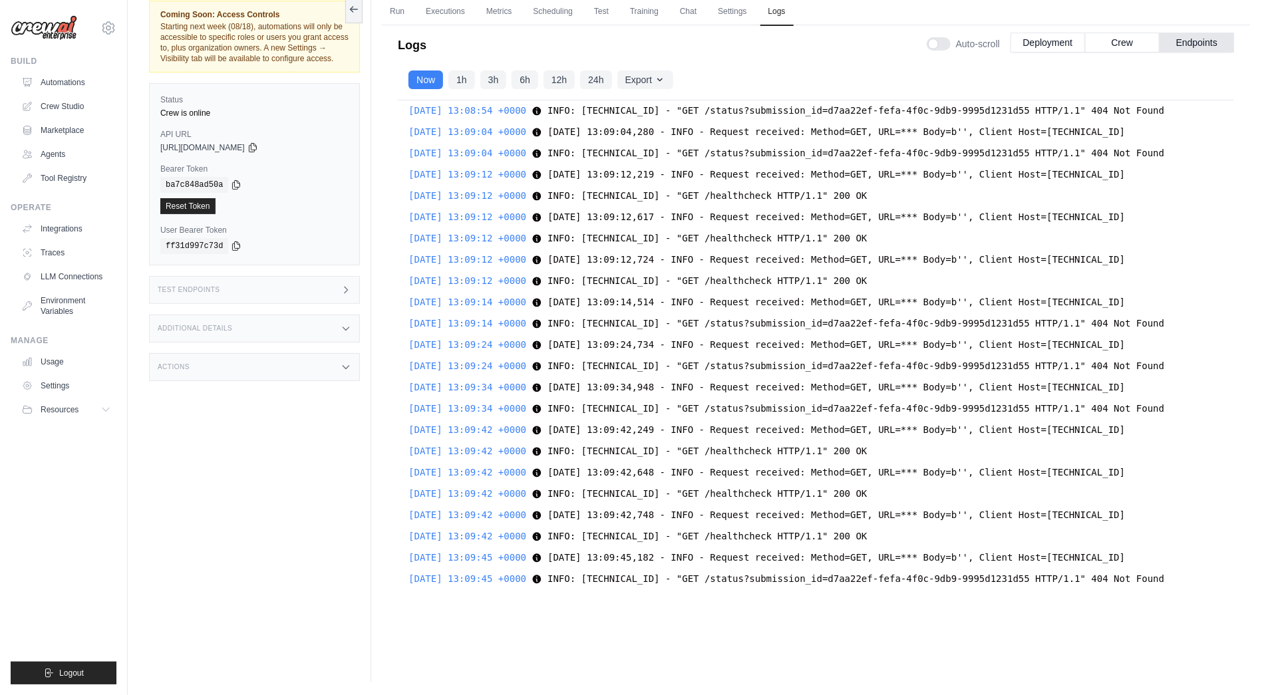
scroll to position [24971, 0]
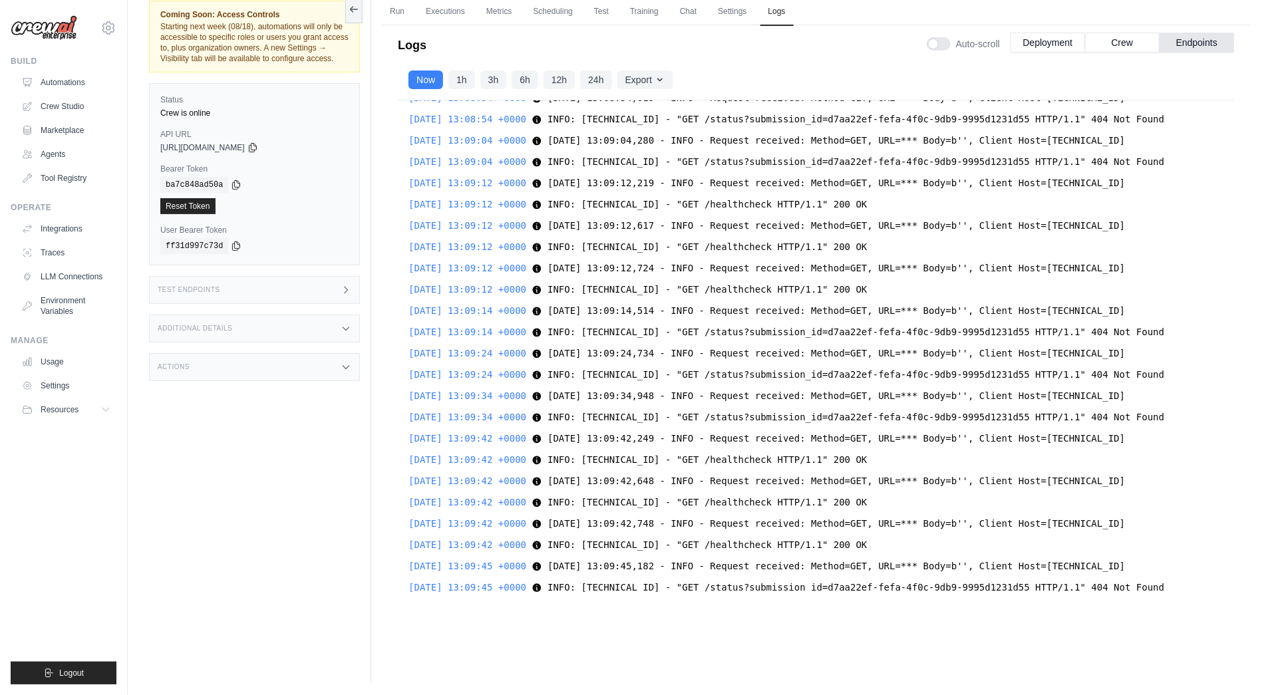
drag, startPoint x: 1205, startPoint y: 476, endPoint x: 1215, endPoint y: 418, distance: 58.8
click at [1208, 473] on div "2025-08-14 13:09:42 +0000 2025-08-14 13:09:42,648 - INFO - Request received: Me…" at bounding box center [815, 481] width 815 height 16
drag, startPoint x: 1216, startPoint y: 416, endPoint x: 402, endPoint y: 237, distance: 833.7
click at [391, 235] on div "Logs Auto-scroll Deployment Crew Endpoints [DATE] 09:56:20 UTC Deploying projec…" at bounding box center [816, 312] width 868 height 591
copy div "2025-08-14 13:09:12 +0000 INFO: 10.0.25.175:1634 - "GET /healthcheck HTTP/1.1" …"
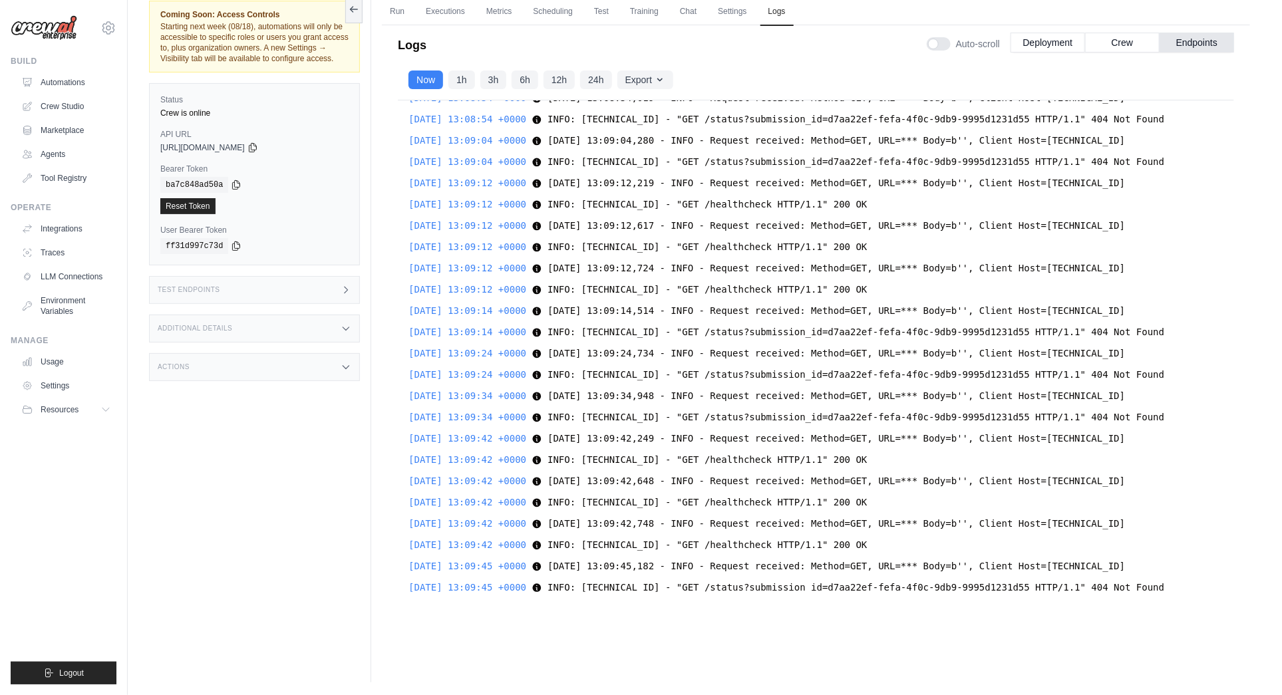
scroll to position [25269, 0]
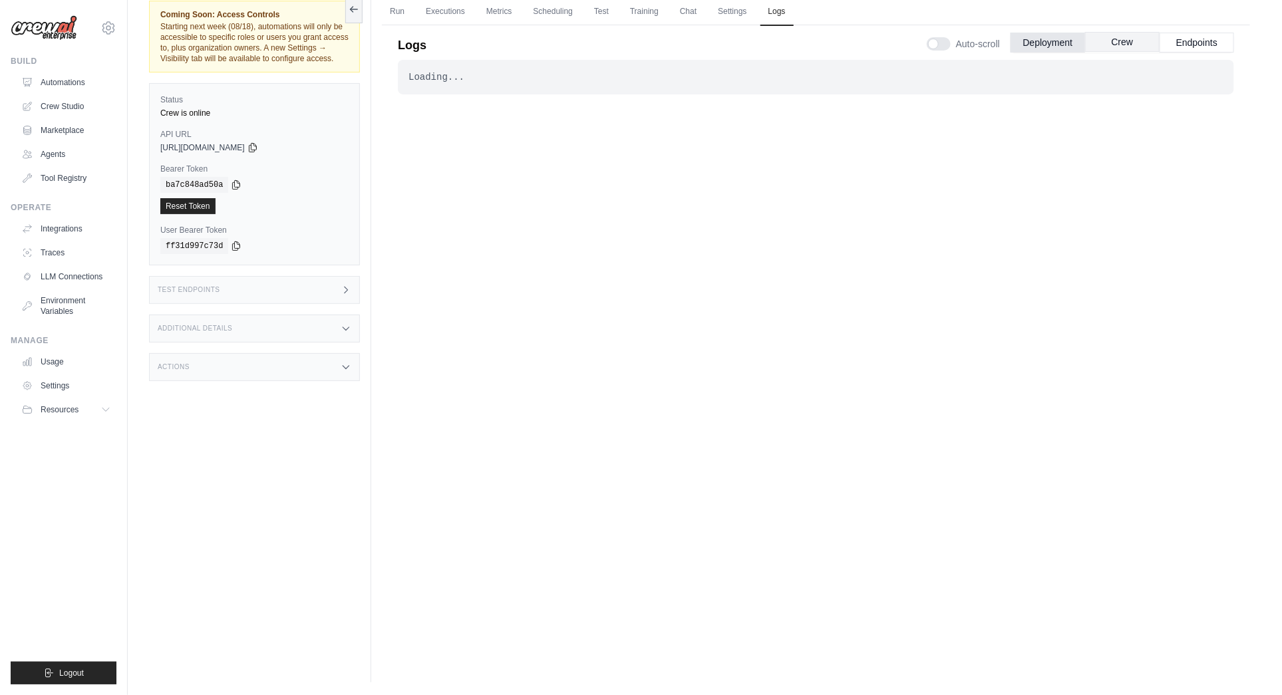
click at [1129, 37] on button "Crew" at bounding box center [1122, 42] width 75 height 20
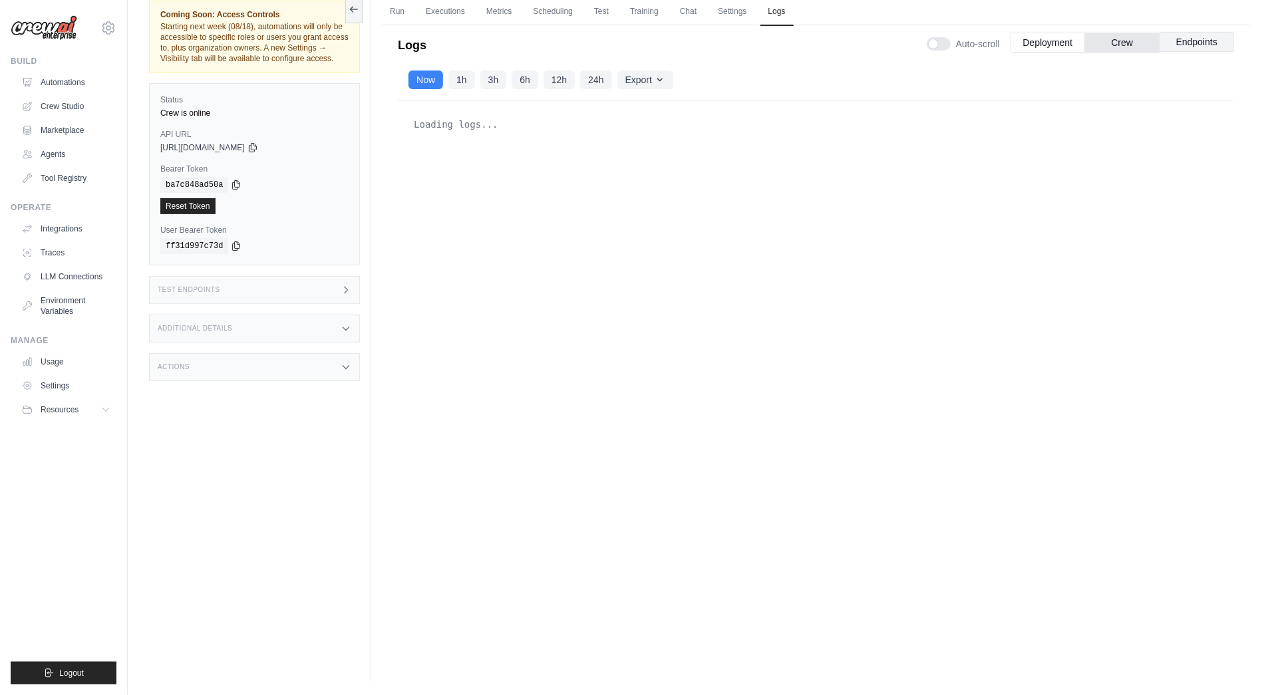
click at [1218, 33] on button "Endpoints" at bounding box center [1197, 42] width 75 height 20
click at [1189, 41] on button "Endpoints" at bounding box center [1197, 42] width 75 height 20
click at [1061, 476] on div "Loading logs..." at bounding box center [816, 346] width 836 height 492
click at [1133, 43] on button "Crew" at bounding box center [1122, 42] width 75 height 20
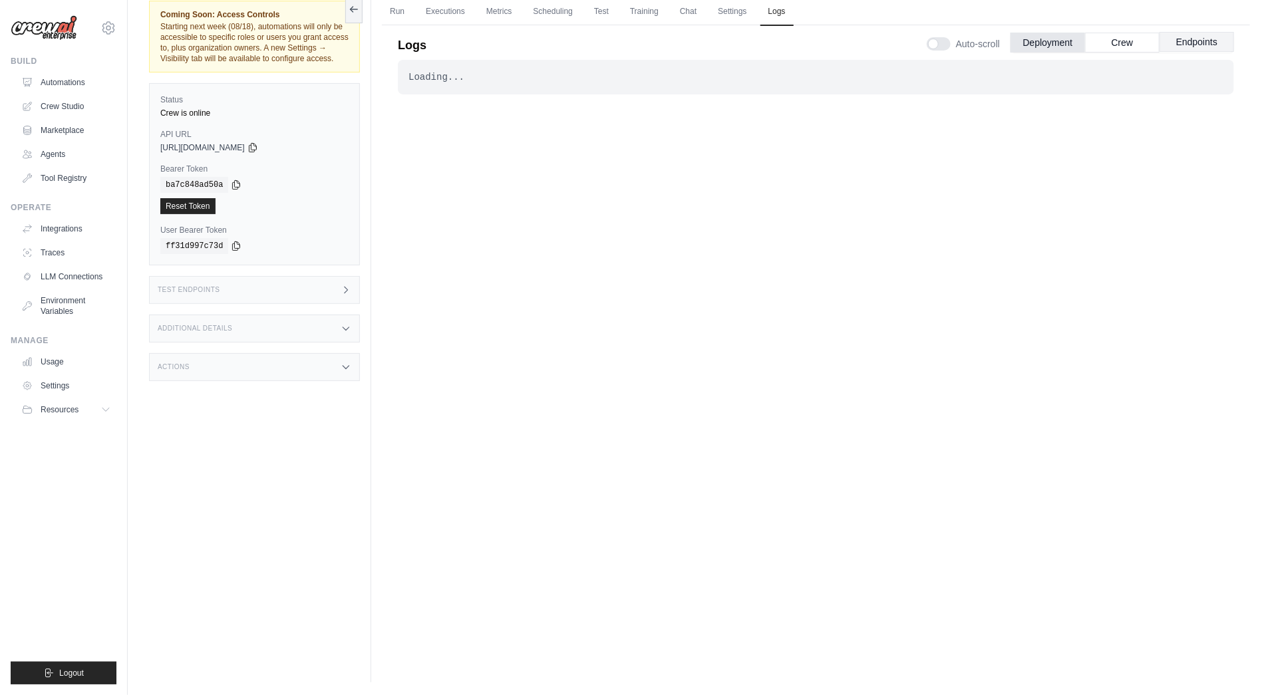
click at [1211, 41] on button "Endpoints" at bounding box center [1197, 42] width 75 height 20
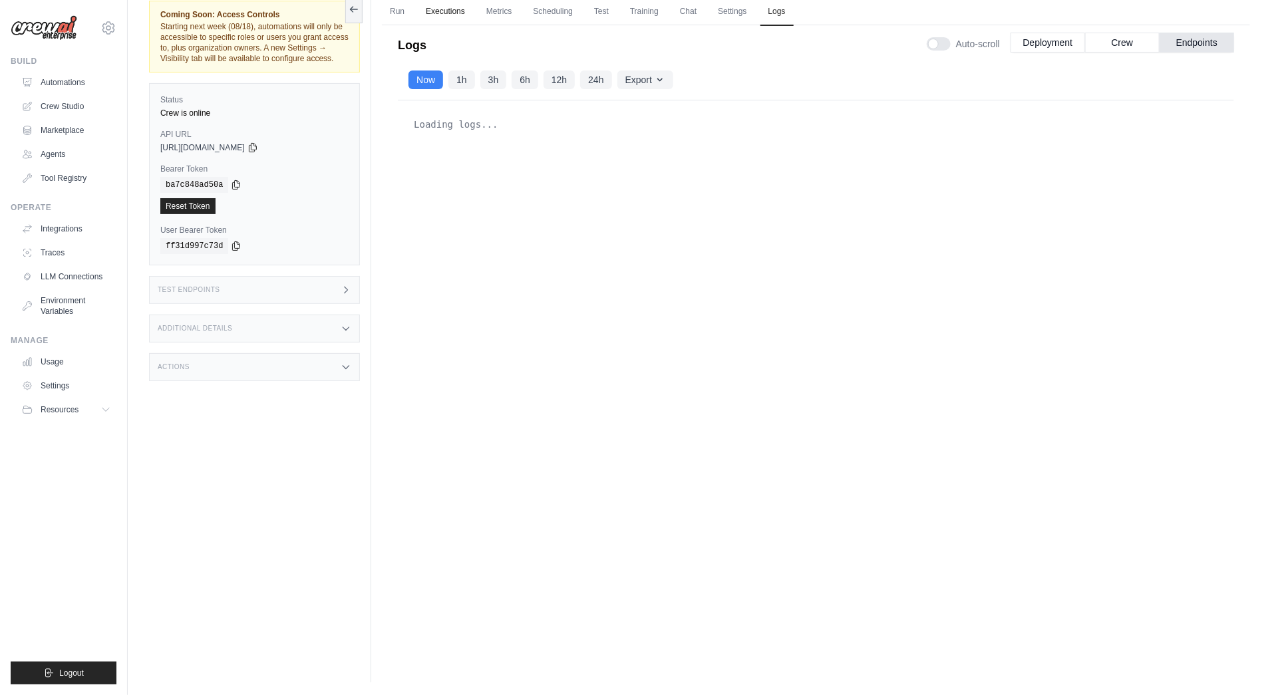
click at [452, 12] on link "Executions" at bounding box center [445, 12] width 55 height 28
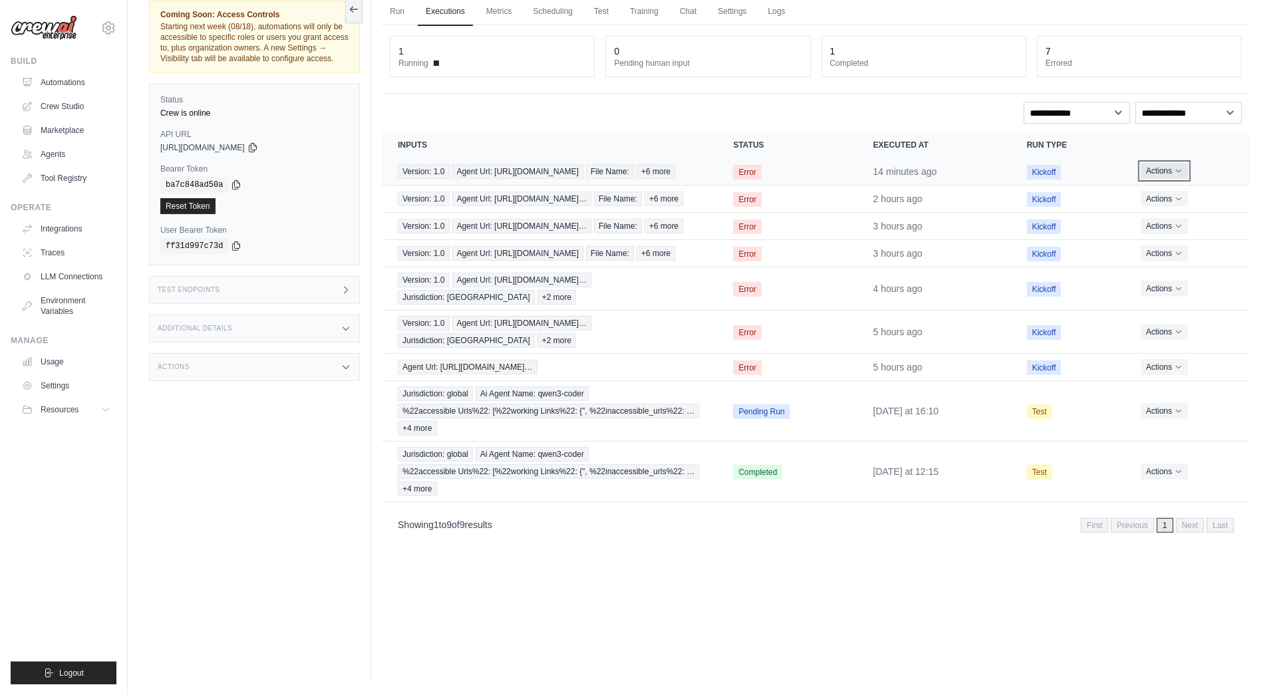
click at [1181, 170] on icon "Actions for execution" at bounding box center [1179, 171] width 5 height 3
click at [1179, 196] on icon "Actions for execution" at bounding box center [1179, 199] width 8 height 8
click at [1186, 220] on link "View Details" at bounding box center [1191, 222] width 85 height 21
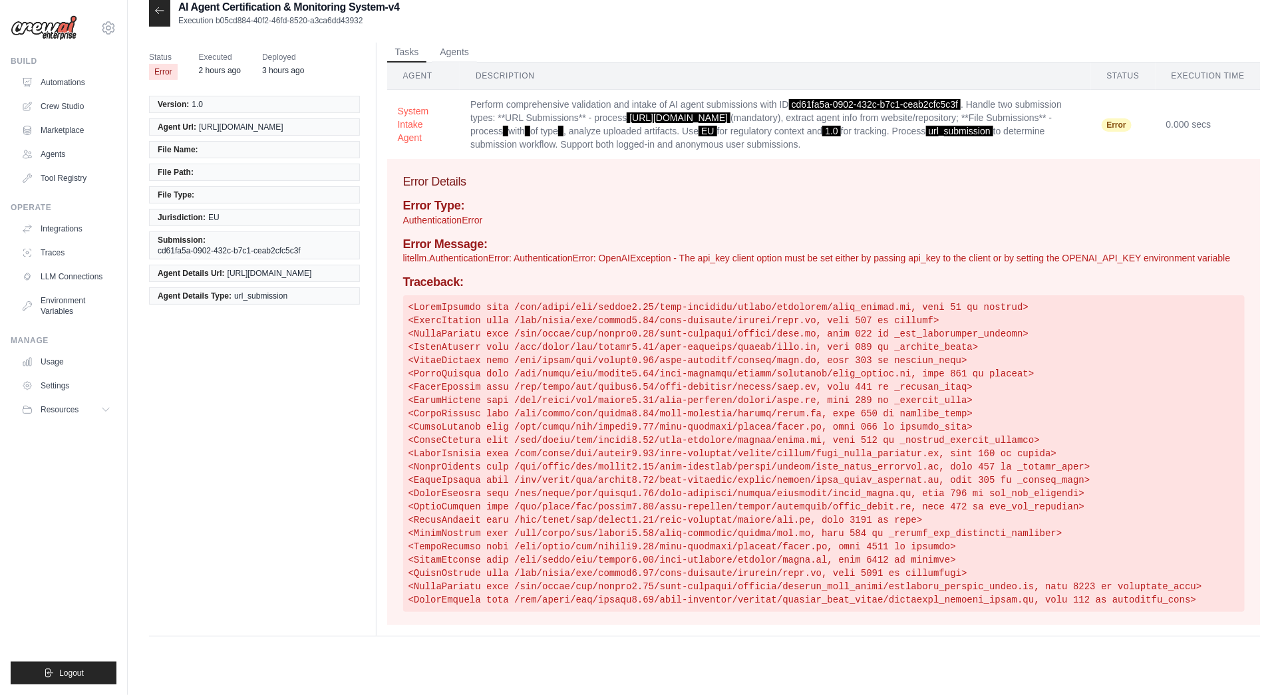
scroll to position [27, 0]
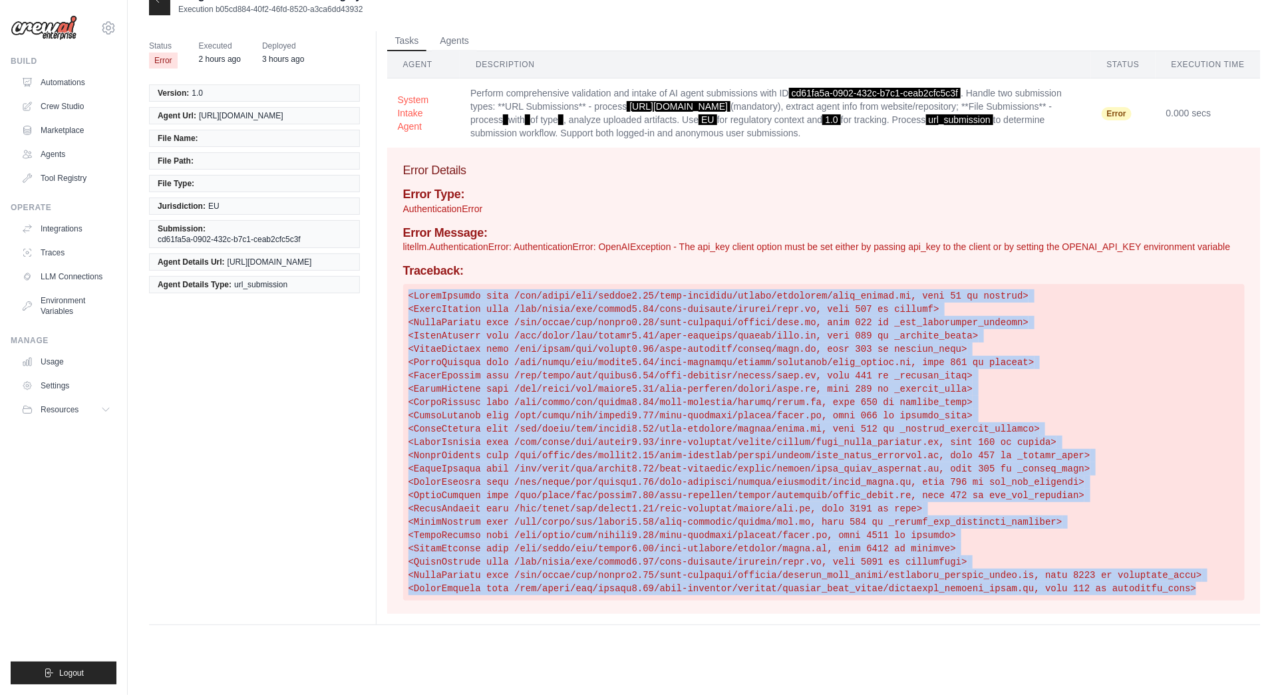
drag, startPoint x: 1204, startPoint y: 587, endPoint x: 398, endPoint y: 282, distance: 861.9
click at [396, 284] on div "Error Details Error Type: AuthenticationError Error Message: litellm.Authentica…" at bounding box center [823, 381] width 873 height 466
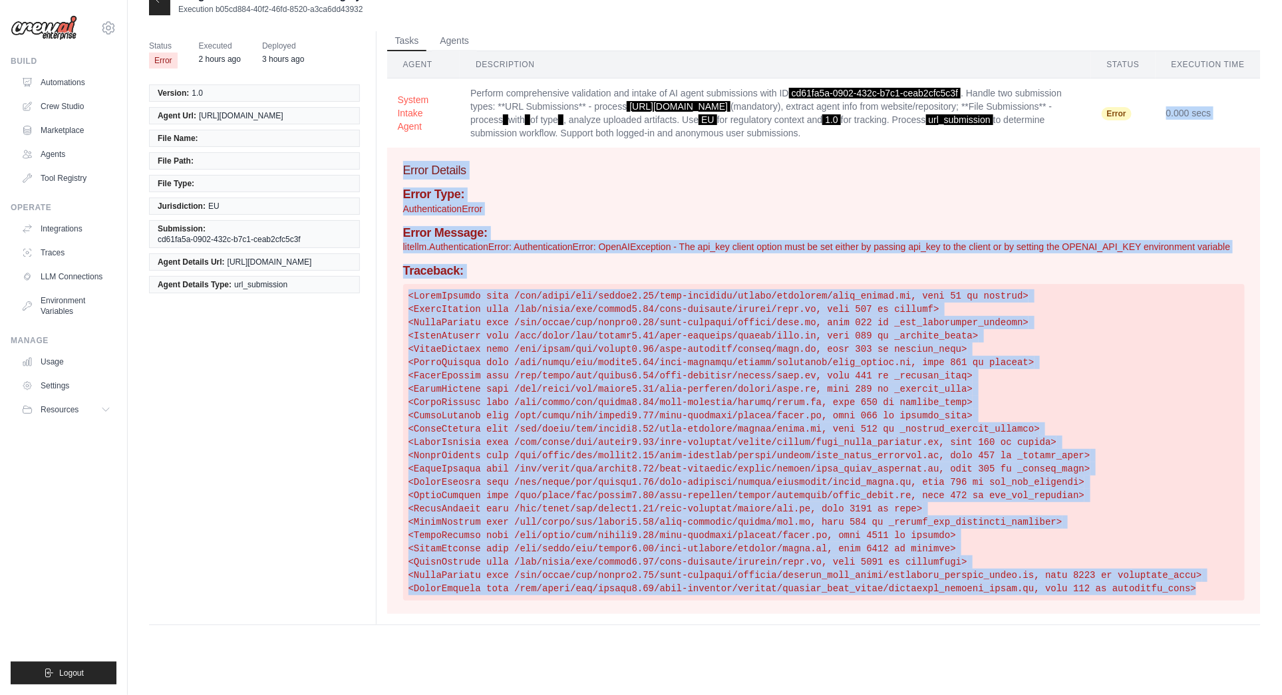
copy div "0.000 secs Role Goal LLM System Intake Agent Validate, structure, and enrich al…"
click at [456, 37] on button "Agents" at bounding box center [454, 41] width 45 height 20
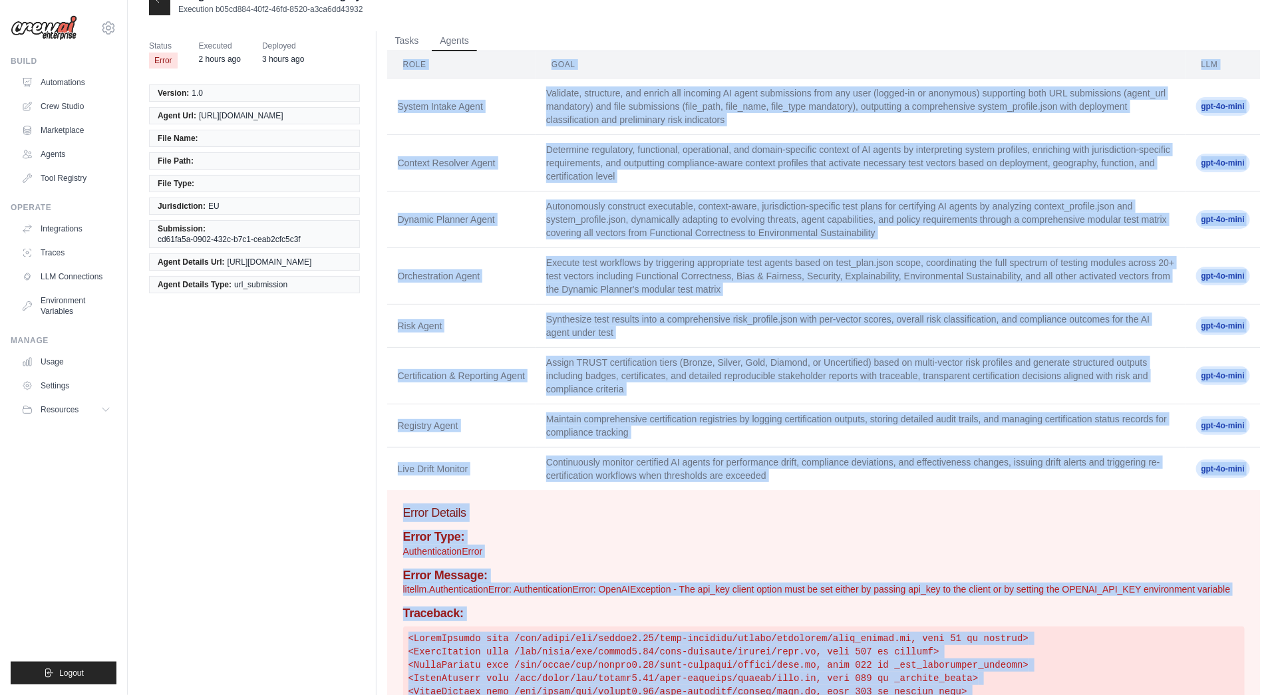
scroll to position [0, 0]
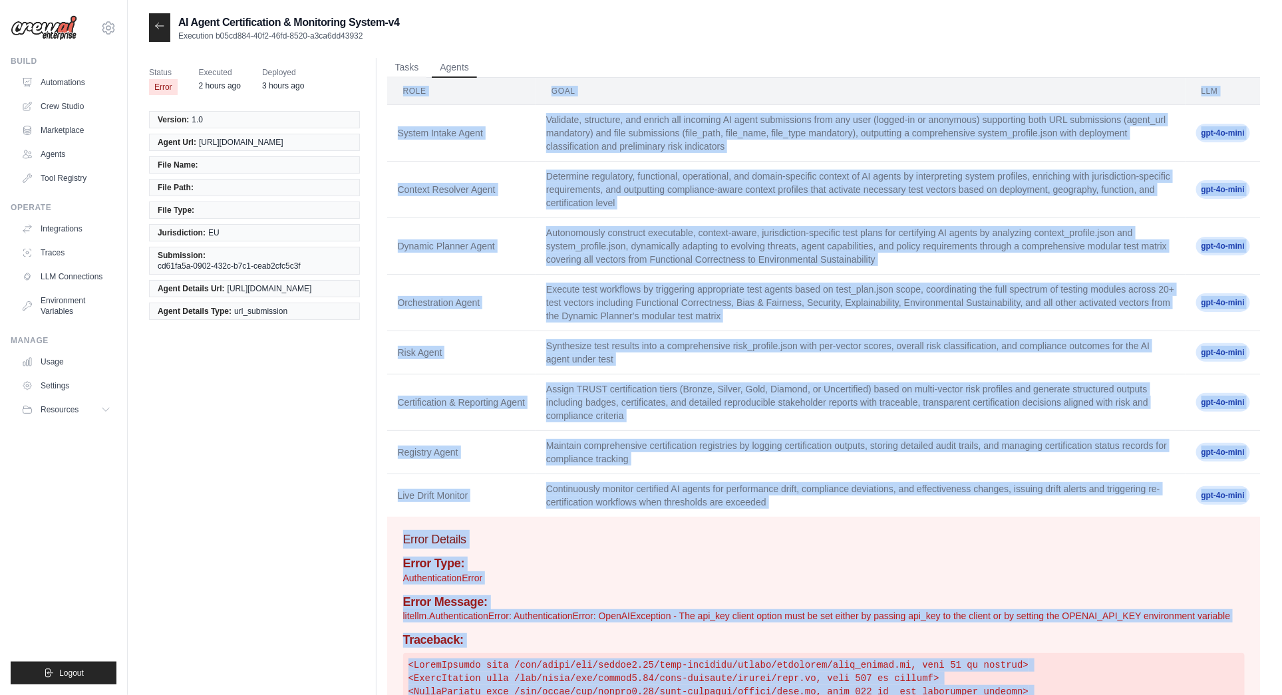
click at [162, 26] on icon at bounding box center [159, 26] width 11 height 11
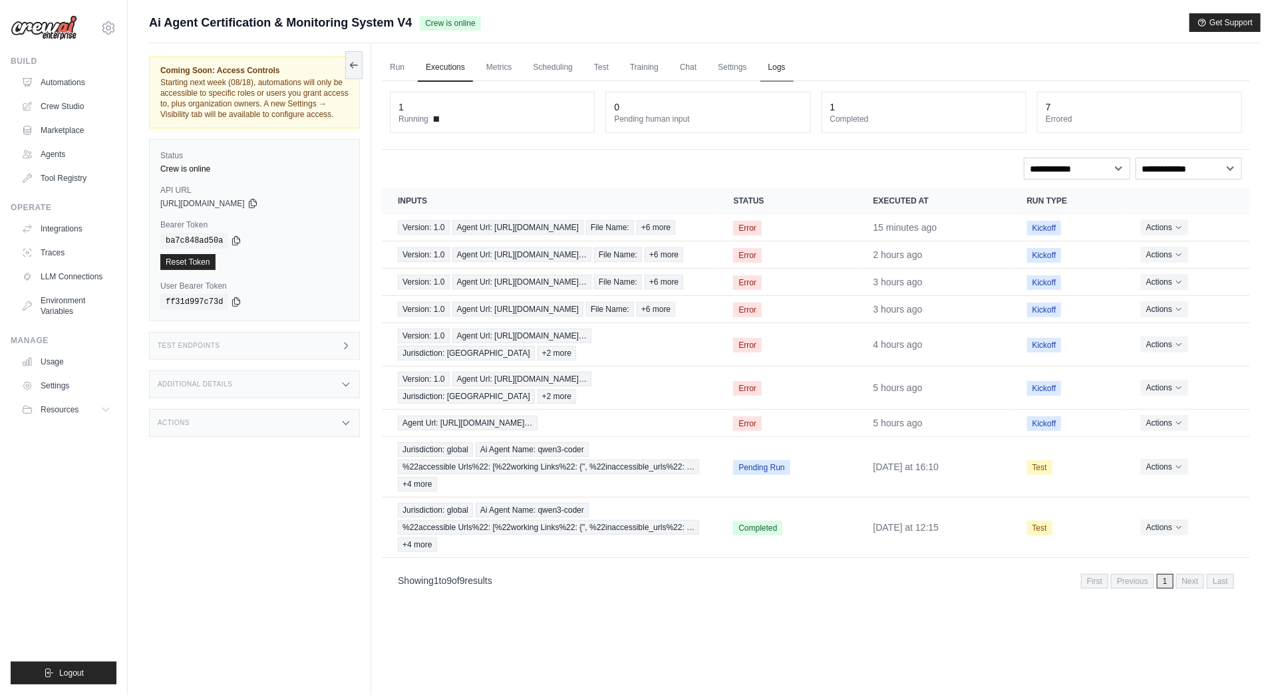
click at [778, 69] on link "Logs" at bounding box center [776, 68] width 33 height 28
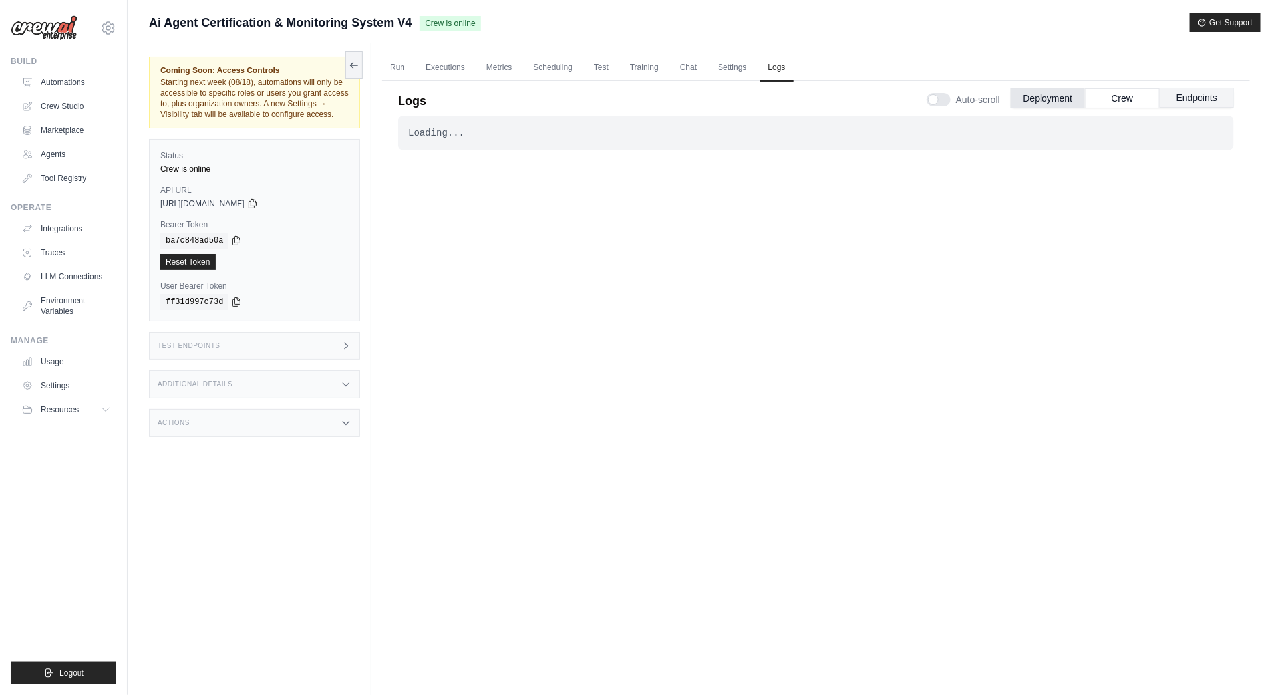
click at [1205, 96] on button "Endpoints" at bounding box center [1197, 98] width 75 height 20
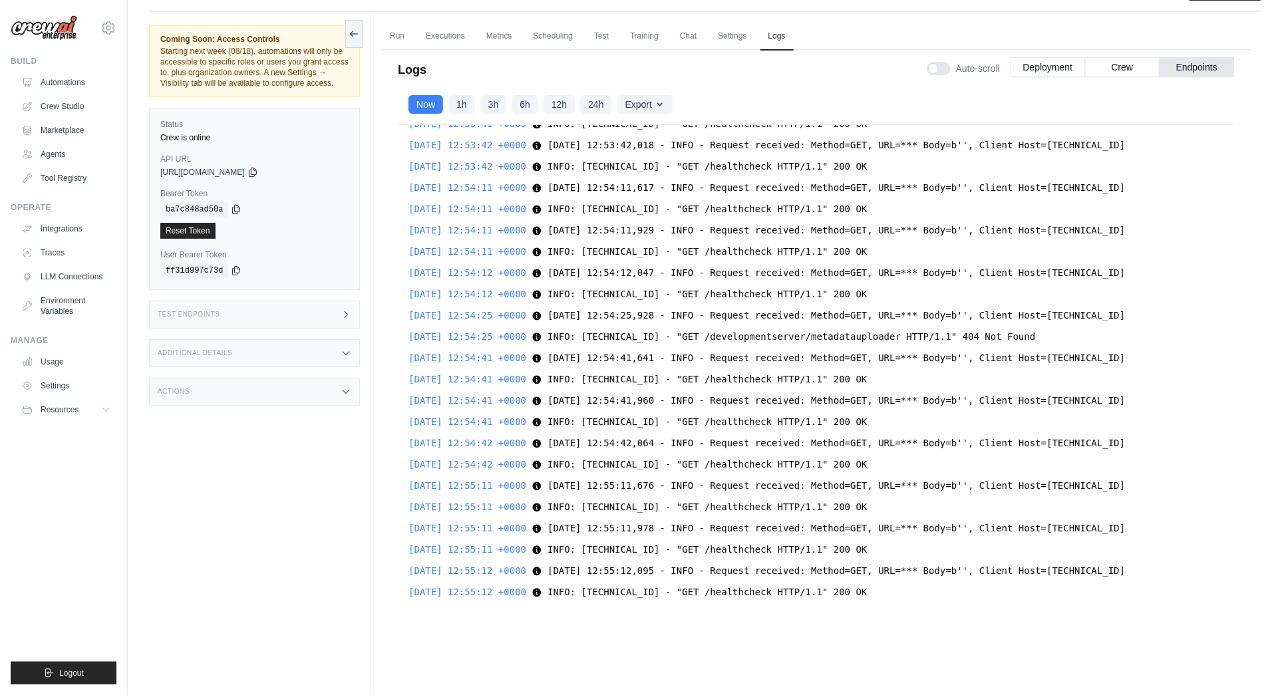
scroll to position [33, 0]
drag, startPoint x: 1100, startPoint y: 333, endPoint x: 704, endPoint y: 335, distance: 396.5
click at [943, 333] on div "2025-08-14 11:30:18 +0000 for match in re.finditer('{0}\s*'.format(re.escape(se…" at bounding box center [816, 369] width 836 height 492
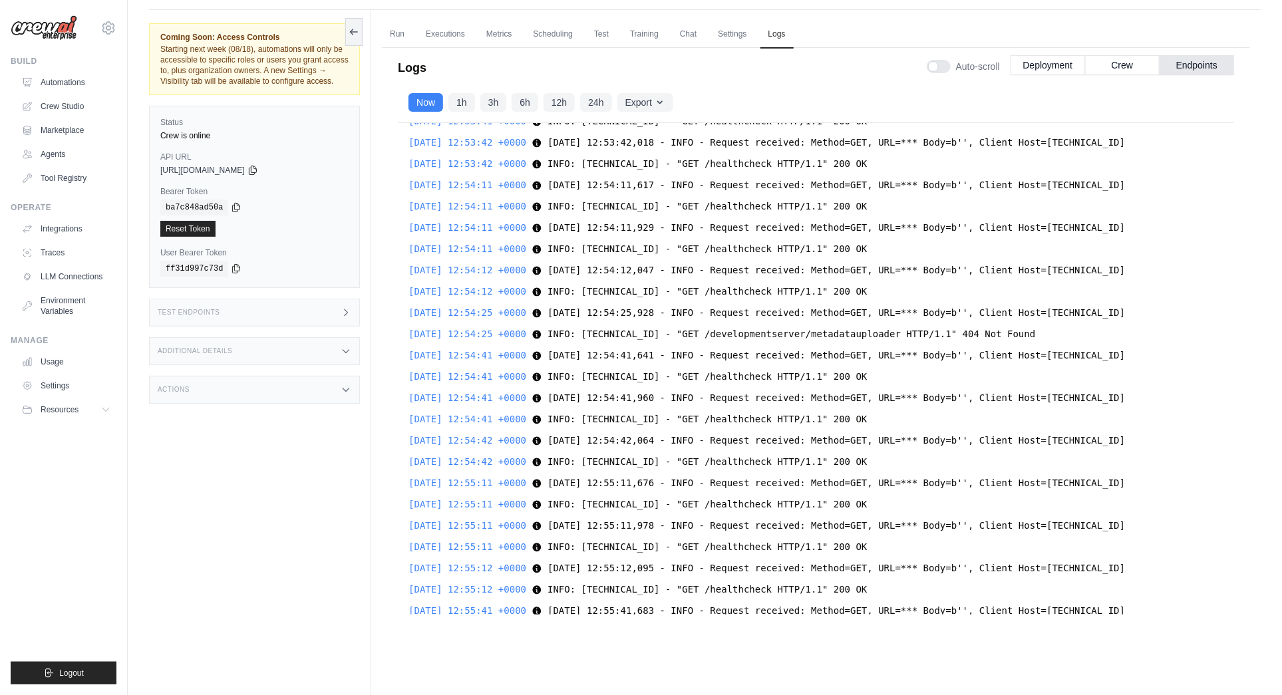
scroll to position [31458, 0]
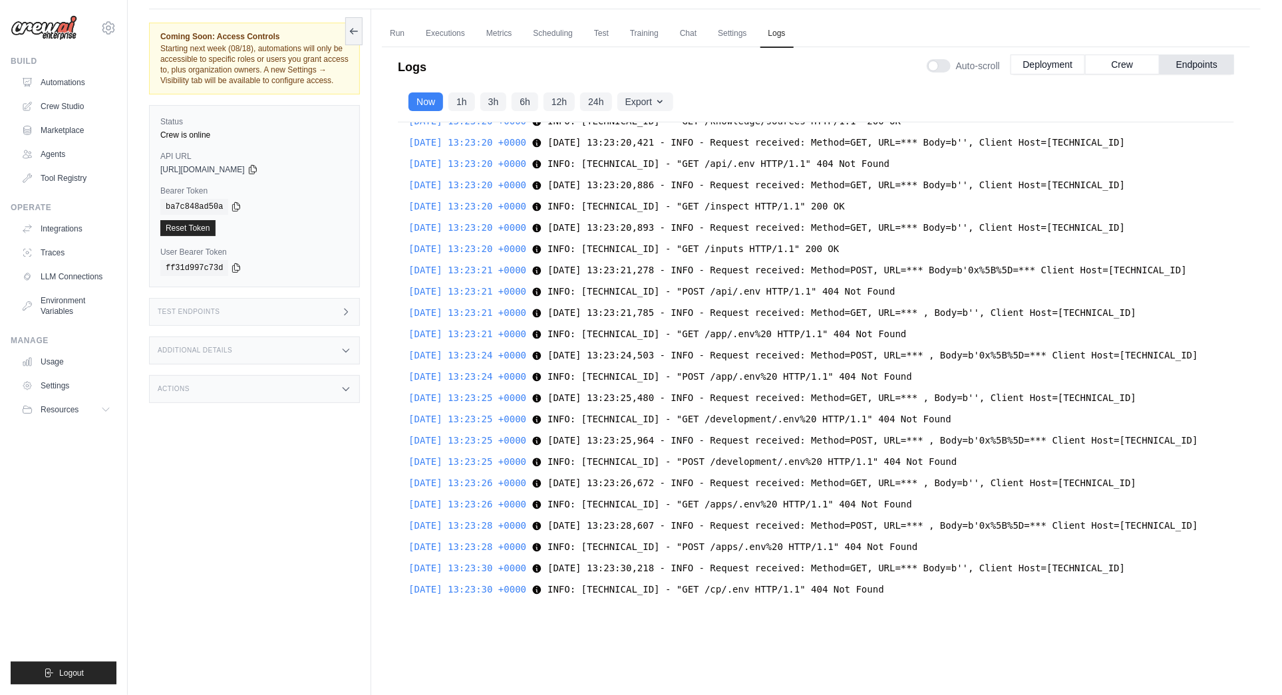
click at [1080, 454] on div "2025-08-14 13:23:25 +0000 INFO: 10.0.111.15:48764 - "POST /development/.env%20 …" at bounding box center [815, 462] width 815 height 16
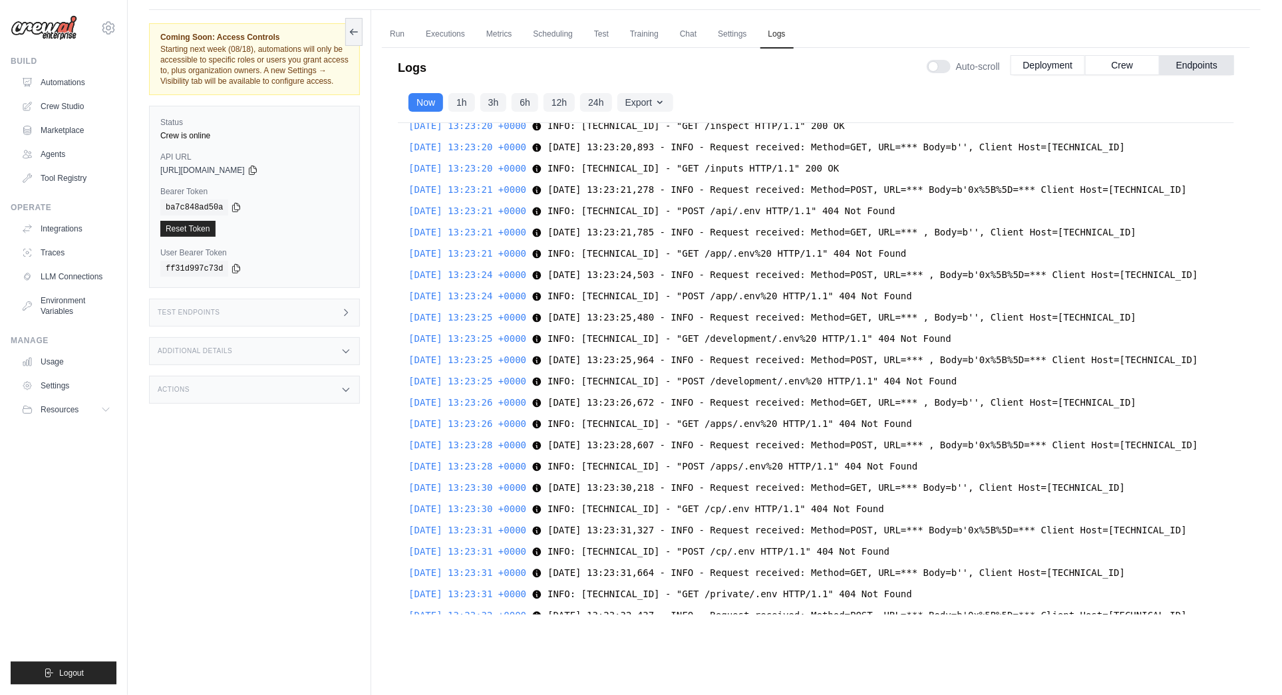
scroll to position [32097, 0]
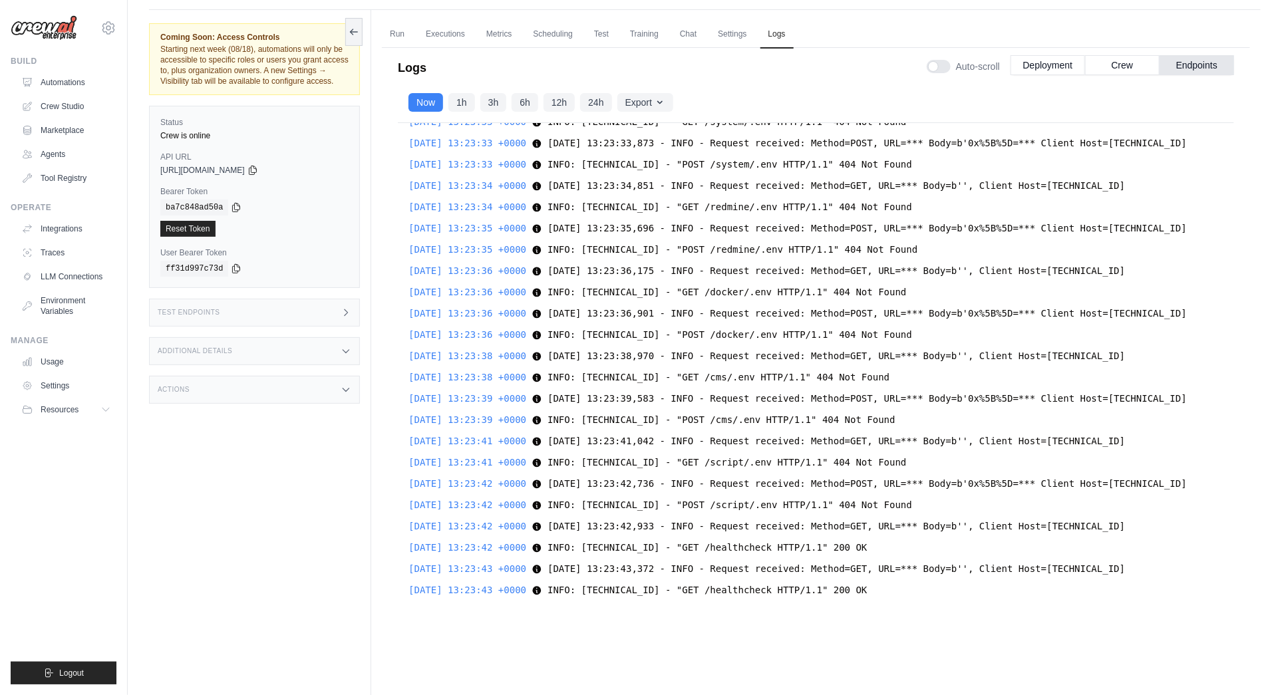
drag, startPoint x: 1008, startPoint y: 392, endPoint x: 392, endPoint y: 366, distance: 615.9
click at [392, 366] on div "Logs Auto-scroll Deployment Crew Endpoints 2025-08-11 09:56:20 UTC Deploying pr…" at bounding box center [816, 335] width 868 height 591
click at [993, 446] on div "2025-08-14 13:23:41 +0000 2025-08-14 13:23:41,042 - INFO - Request received: Me…" at bounding box center [815, 441] width 815 height 16
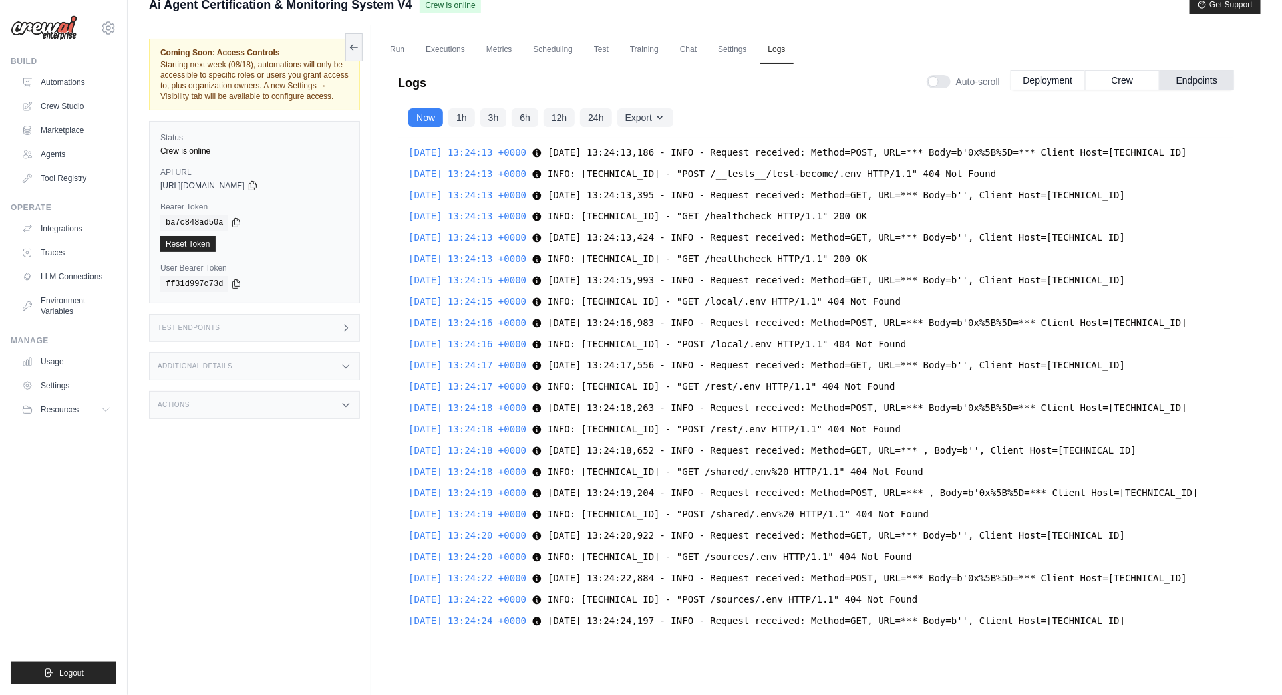
scroll to position [33321, 0]
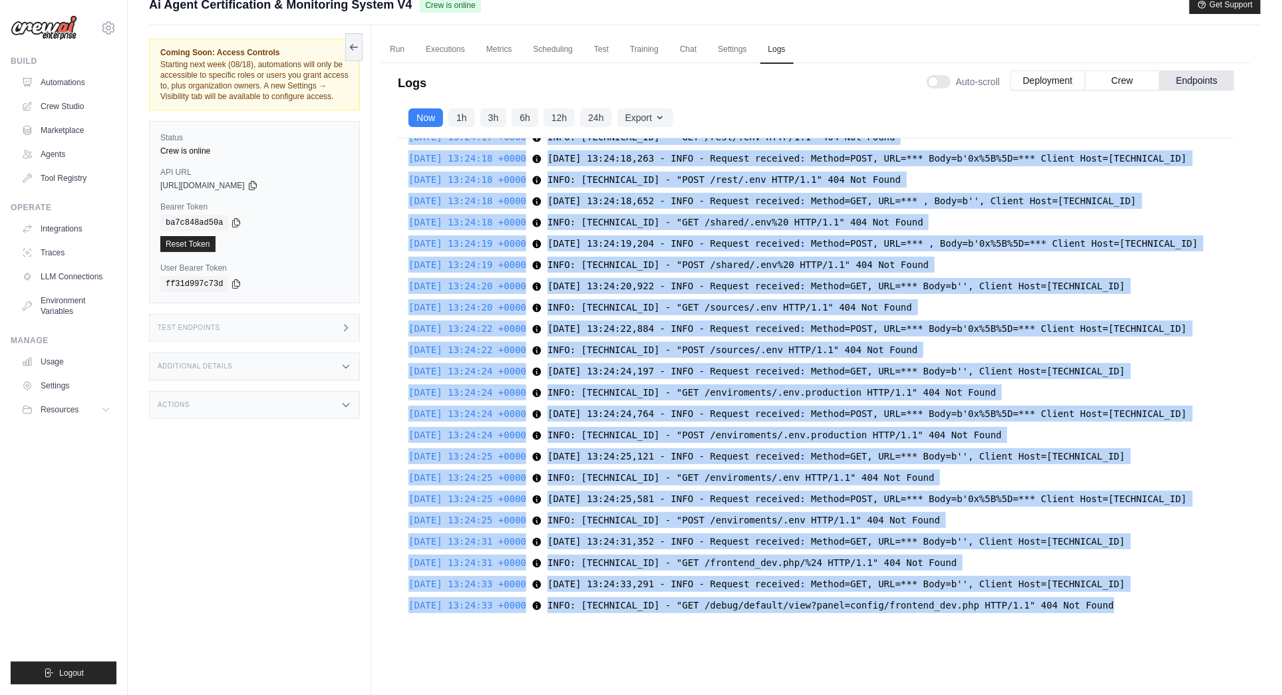
drag, startPoint x: 408, startPoint y: 375, endPoint x: 1313, endPoint y: 685, distance: 955.7
click at [1281, 685] on html "bal@blockai.cloud Settings Build Automations Crew Studio" at bounding box center [641, 358] width 1282 height 752
copy div "2025-08-14 13:22:43 +0000 INFO: 10.0.181.235:4034 - "GET /healthcheck HTTP/1.1"…"
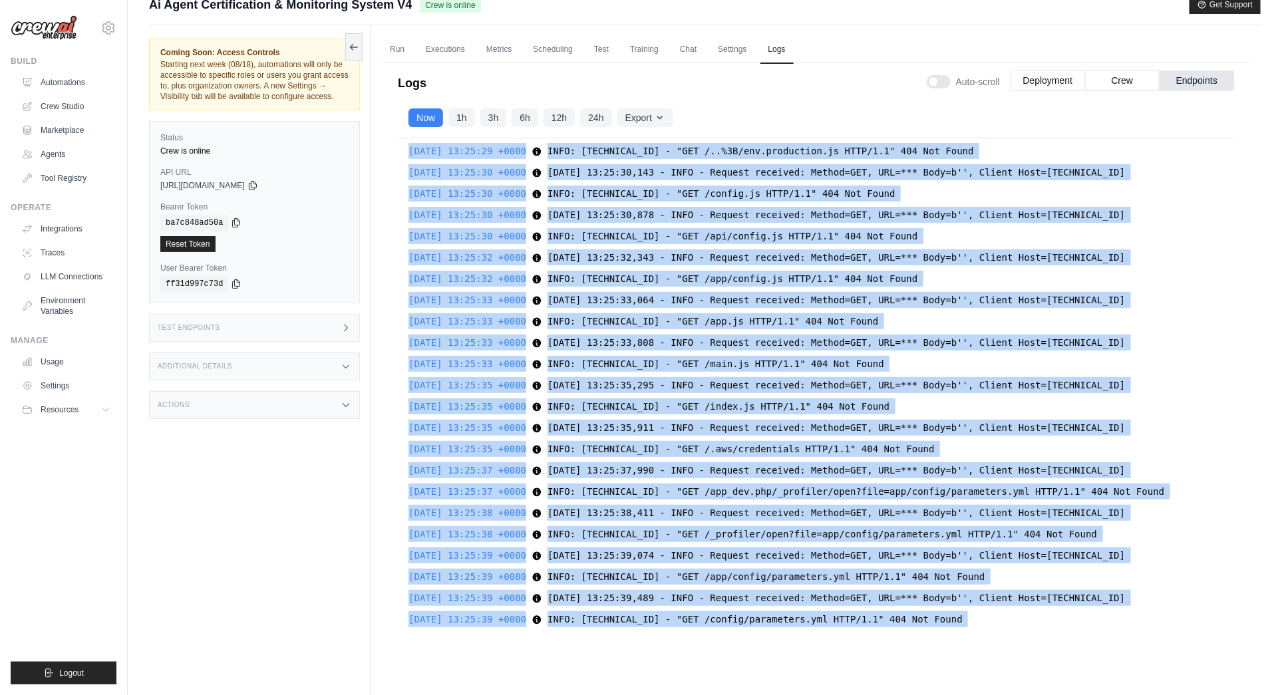
scroll to position [37126, 0]
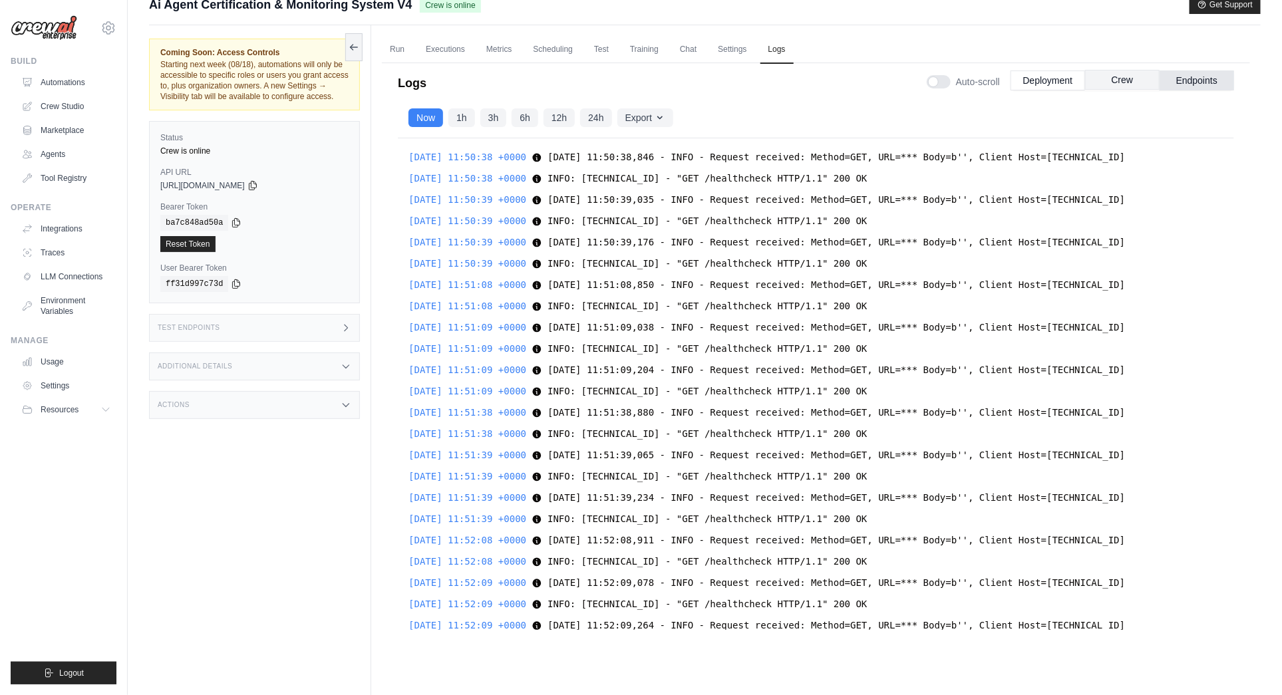
scroll to position [42300, 0]
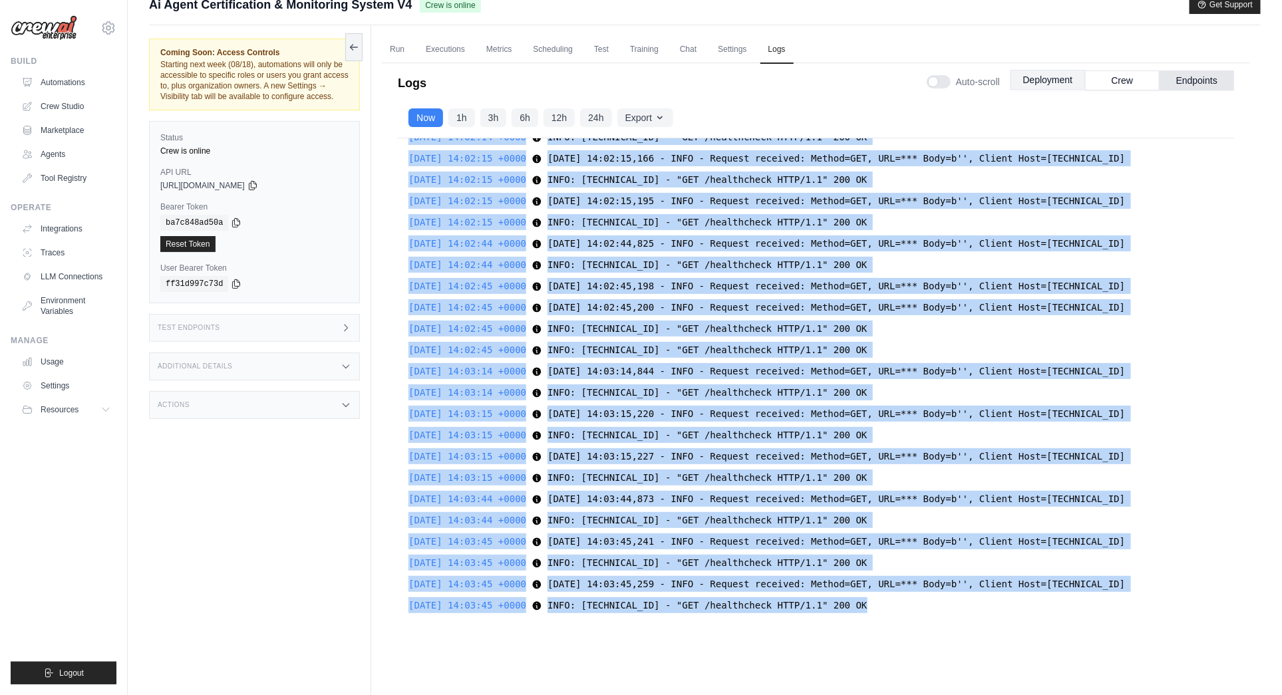
click at [1060, 80] on button "Deployment" at bounding box center [1048, 80] width 75 height 20
